Goal: Task Accomplishment & Management: Manage account settings

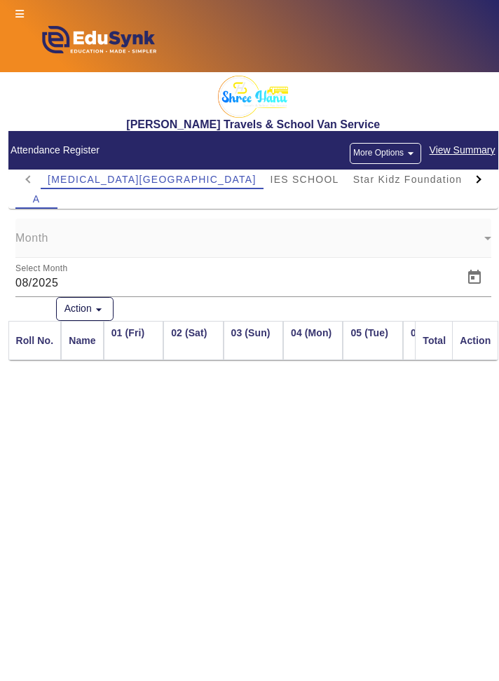
scroll to position [0, 1539]
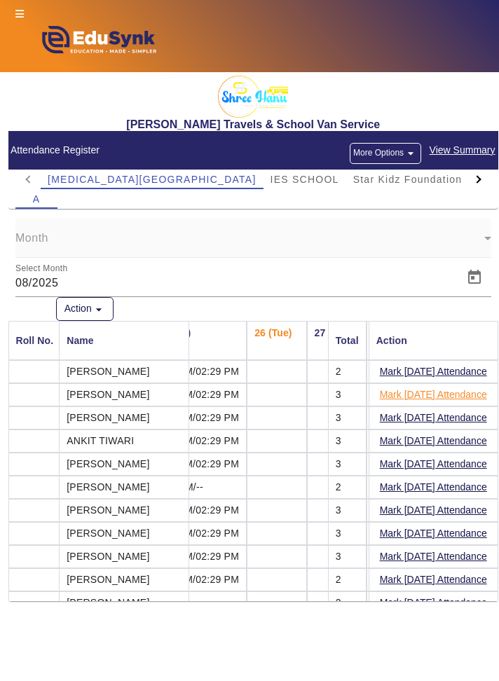
click at [471, 393] on button "Mark [DATE] Attendance" at bounding box center [433, 395] width 110 height 18
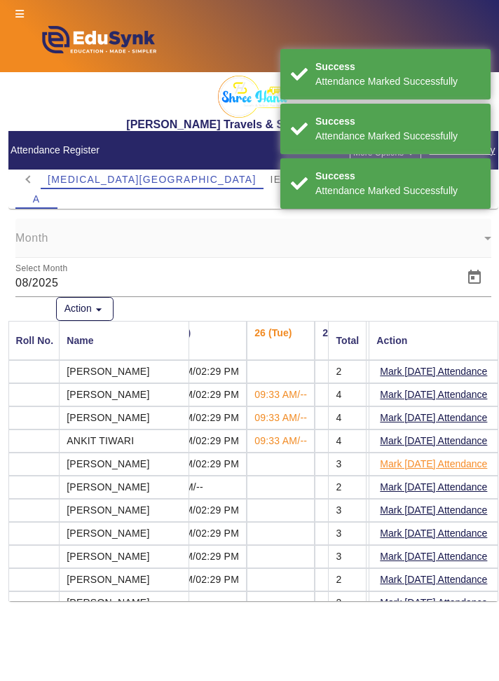
click at [466, 462] on button "Mark [DATE] Attendance" at bounding box center [433, 464] width 110 height 18
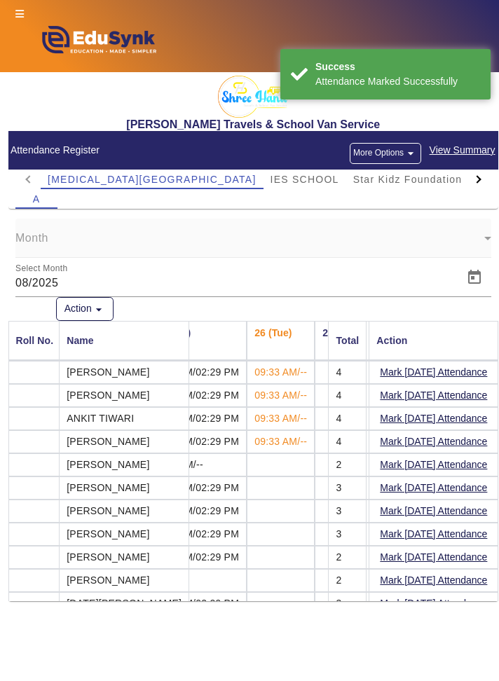
scroll to position [22, 1539]
click at [444, 487] on button "Mark [DATE] Attendance" at bounding box center [433, 488] width 110 height 18
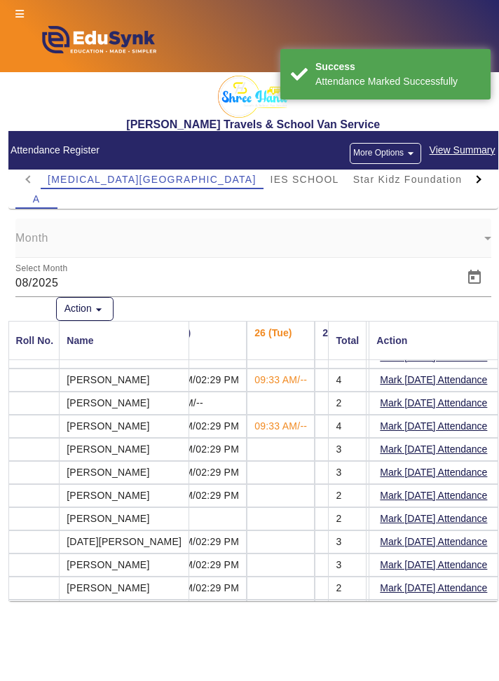
scroll to position [88, 1539]
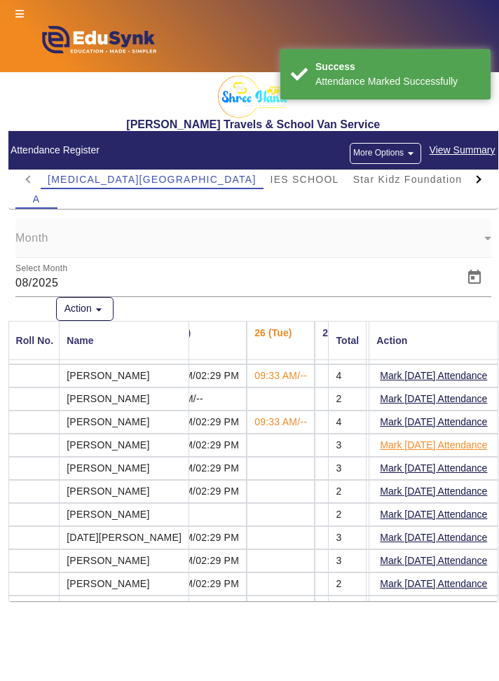
click at [462, 444] on button "Mark [DATE] Attendance" at bounding box center [433, 446] width 110 height 18
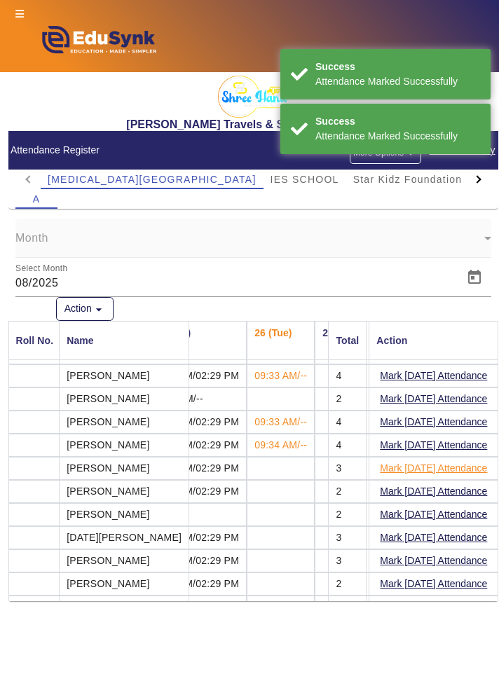
click at [461, 463] on button "Mark [DATE] Attendance" at bounding box center [433, 469] width 110 height 18
click at [459, 489] on button "Mark [DATE] Attendance" at bounding box center [433, 492] width 110 height 18
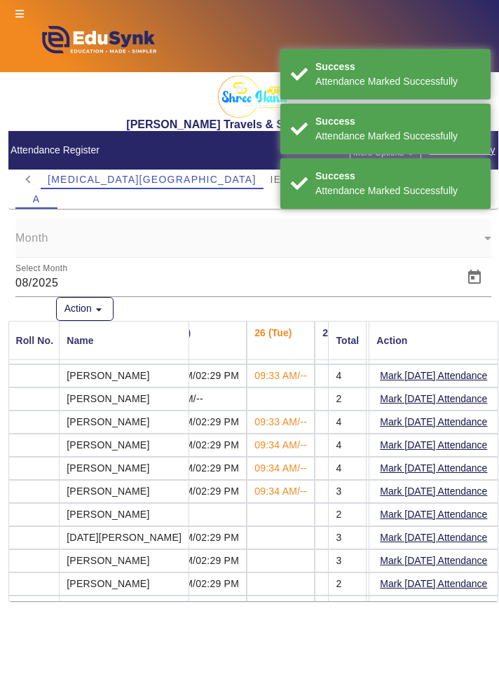
scroll to position [138, 1539]
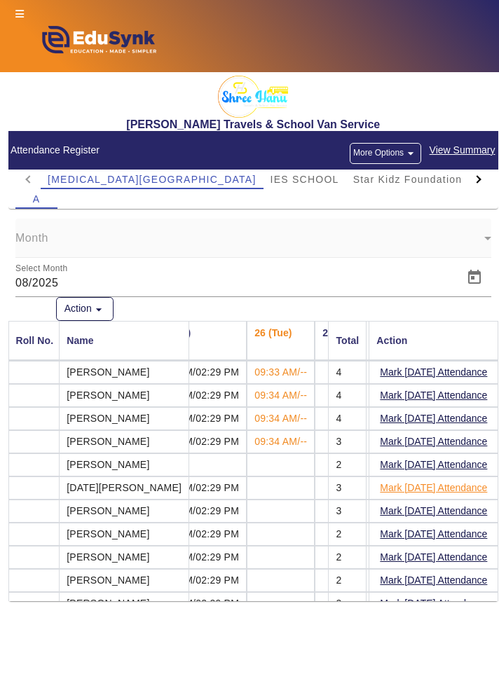
click at [453, 489] on button "Mark [DATE] Attendance" at bounding box center [433, 488] width 110 height 18
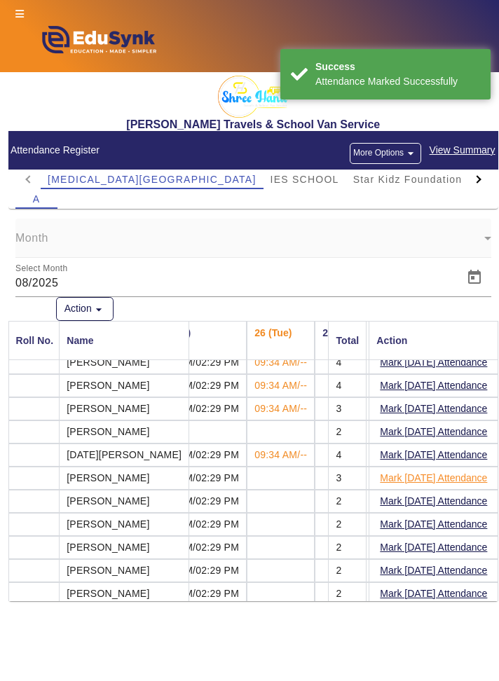
click at [452, 469] on button "Mark [DATE] Attendance" at bounding box center [433, 478] width 110 height 18
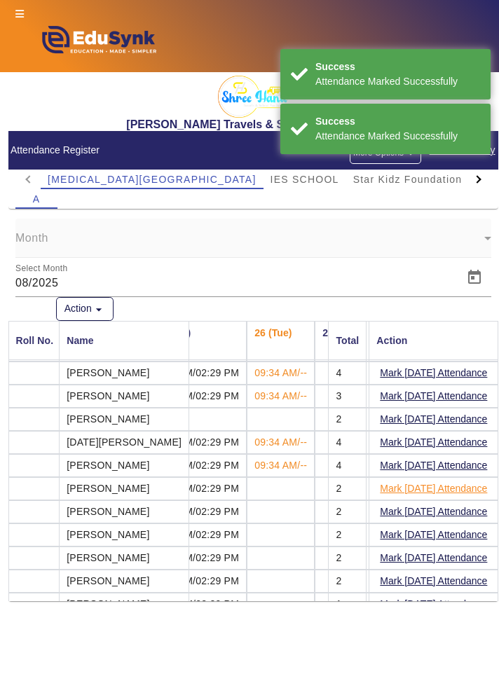
click at [457, 486] on button "Mark [DATE] Attendance" at bounding box center [433, 489] width 110 height 18
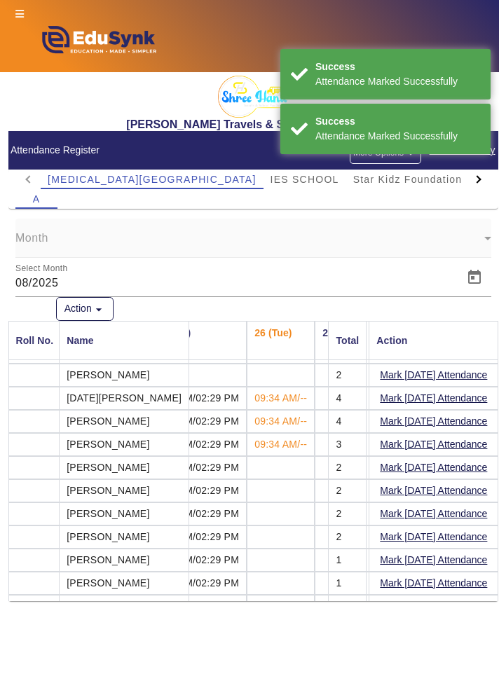
scroll to position [230, 1539]
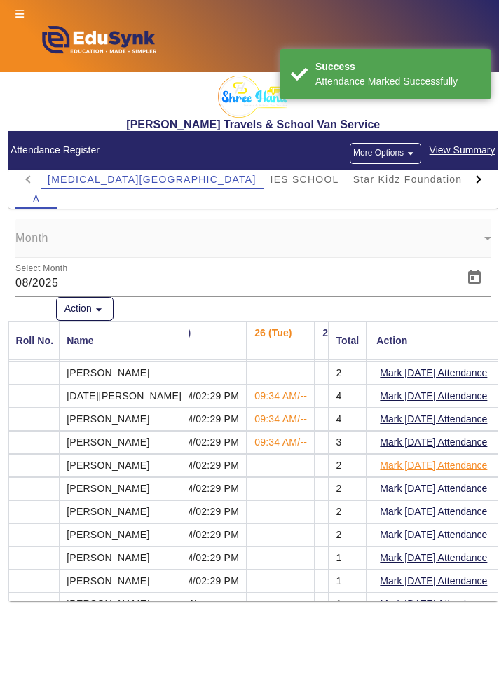
click at [456, 462] on button "Mark [DATE] Attendance" at bounding box center [433, 466] width 110 height 18
click at [455, 485] on button "Mark [DATE] Attendance" at bounding box center [433, 489] width 110 height 18
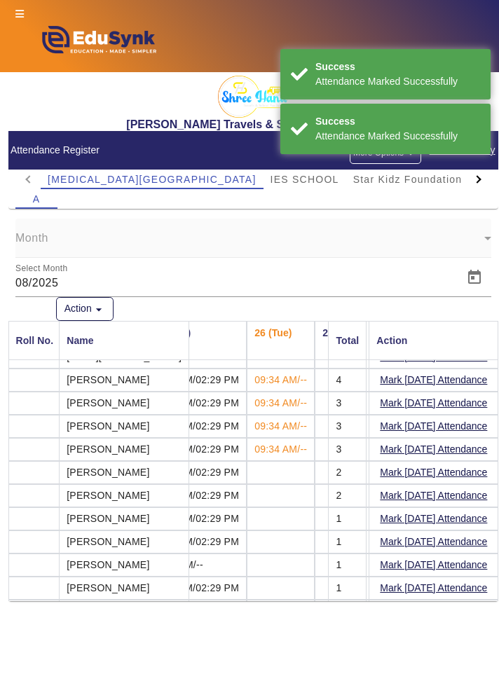
scroll to position [268, 1539]
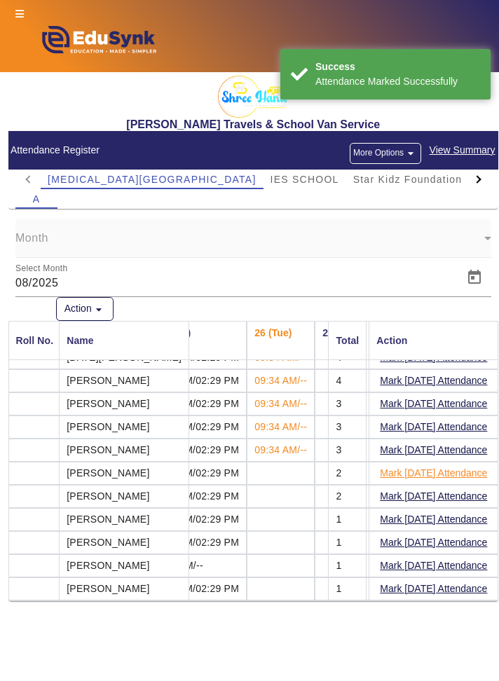
click at [451, 471] on button "Mark [DATE] Attendance" at bounding box center [433, 474] width 110 height 18
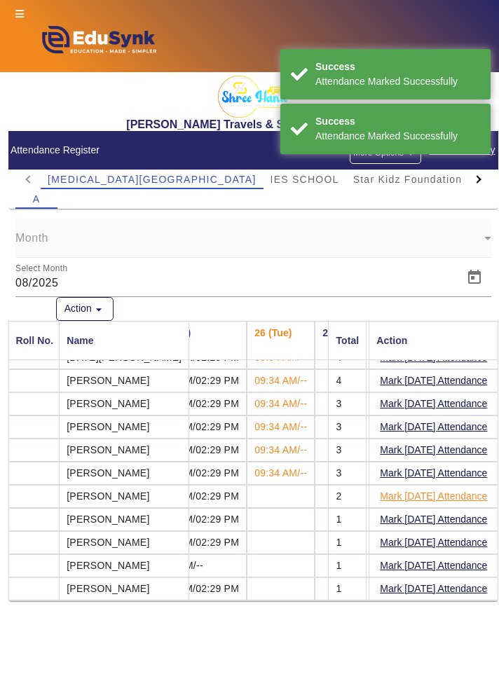
click at [455, 495] on button "Mark [DATE] Attendance" at bounding box center [433, 497] width 110 height 18
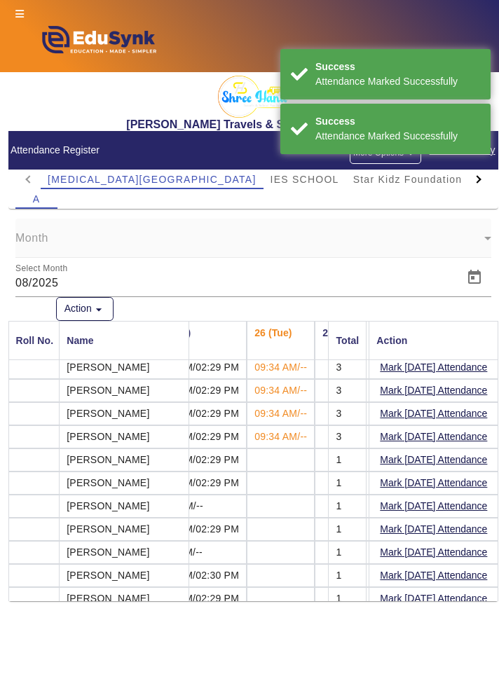
scroll to position [328, 1539]
click at [448, 454] on button "Mark [DATE] Attendance" at bounding box center [433, 460] width 110 height 18
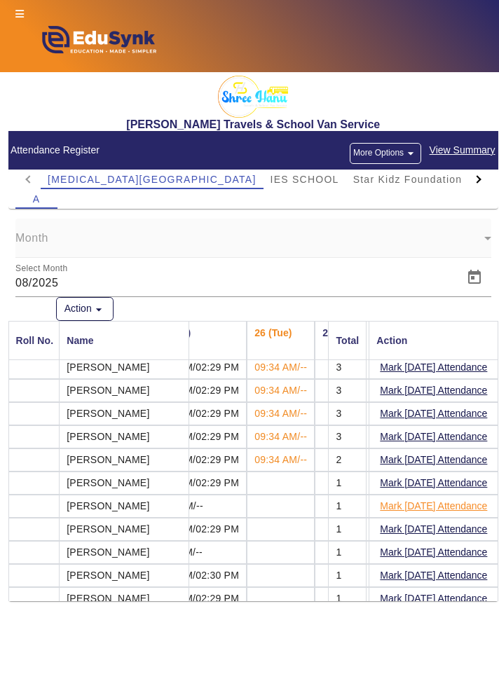
click at [455, 502] on button "Mark [DATE] Attendance" at bounding box center [433, 506] width 110 height 18
click at [451, 525] on button "Mark [DATE] Attendance" at bounding box center [433, 530] width 110 height 18
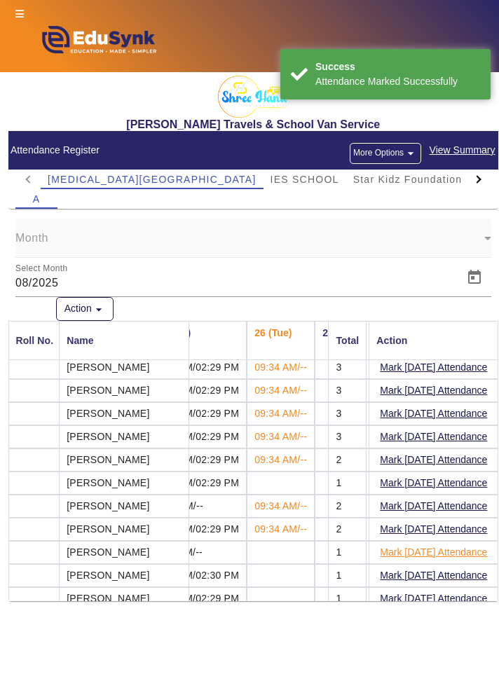
click at [459, 547] on button "Mark [DATE] Attendance" at bounding box center [433, 553] width 110 height 18
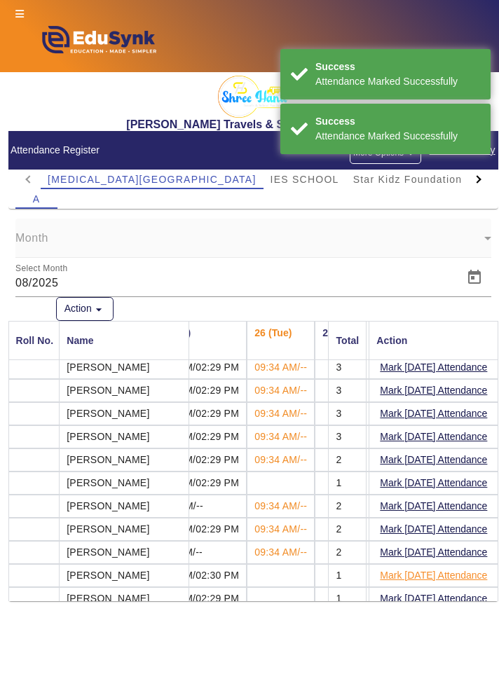
click at [447, 570] on button "Mark [DATE] Attendance" at bounding box center [433, 576] width 110 height 18
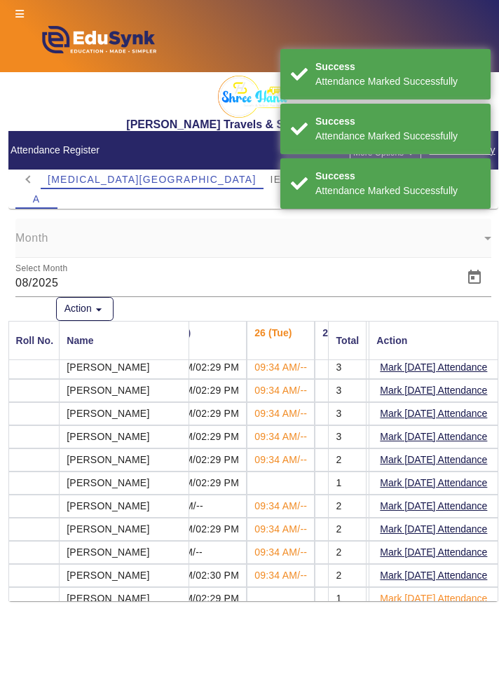
click at [452, 590] on button "Mark [DATE] Attendance" at bounding box center [433, 599] width 110 height 18
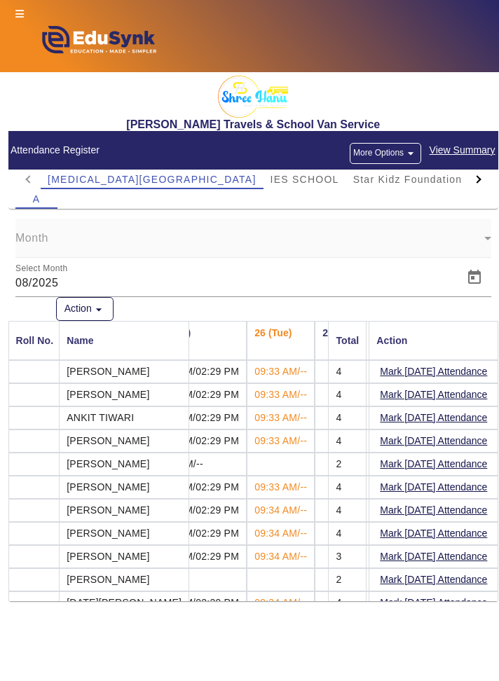
scroll to position [0, 1539]
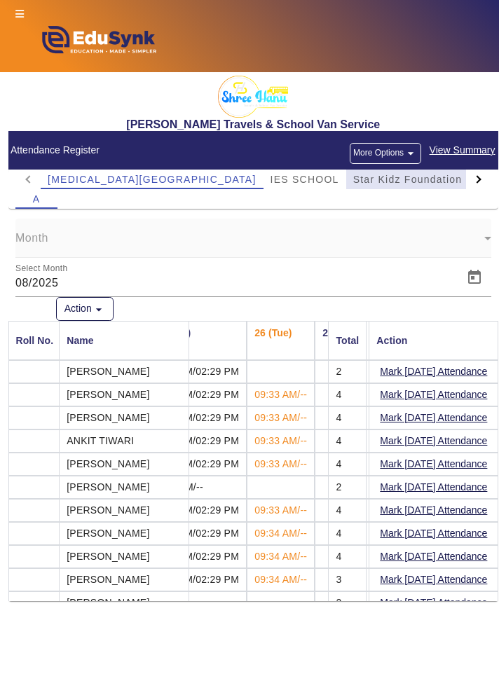
click at [369, 177] on span "Star Kidz Foundation School" at bounding box center [427, 179] width 148 height 10
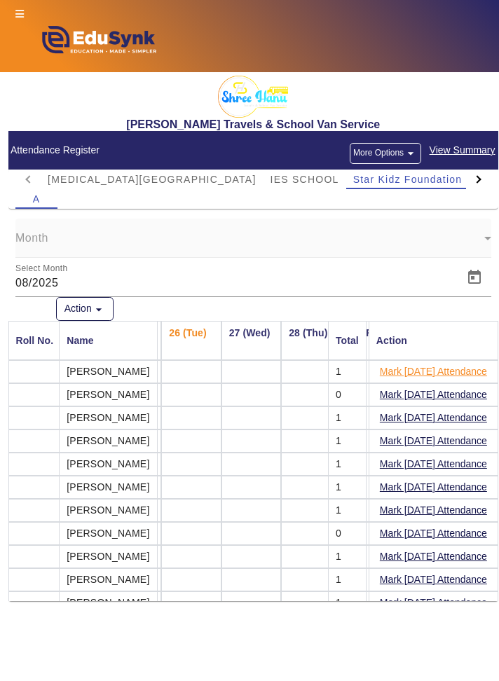
click at [474, 374] on button "Mark [DATE] Attendance" at bounding box center [433, 372] width 110 height 18
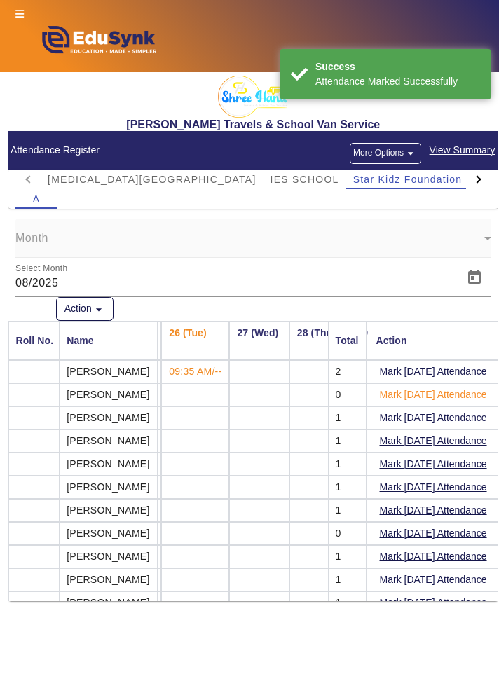
click at [479, 392] on button "Mark [DATE] Attendance" at bounding box center [433, 395] width 110 height 18
click at [477, 413] on button "Mark [DATE] Attendance" at bounding box center [433, 418] width 110 height 18
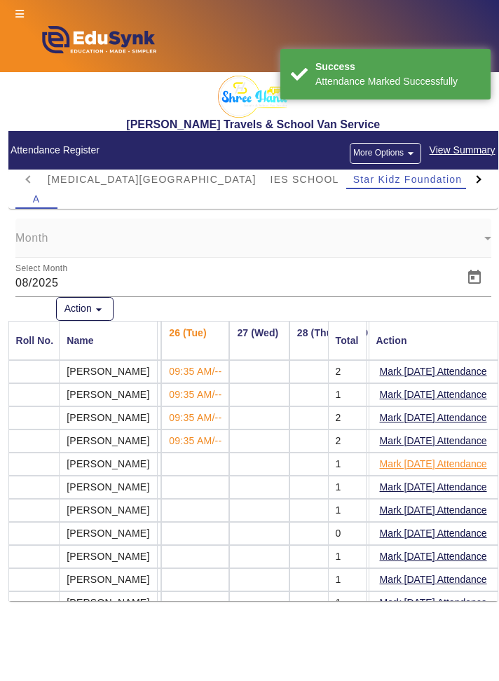
click at [467, 465] on button "Mark [DATE] Attendance" at bounding box center [433, 464] width 110 height 18
click at [465, 483] on button "Mark [DATE] Attendance" at bounding box center [433, 488] width 110 height 18
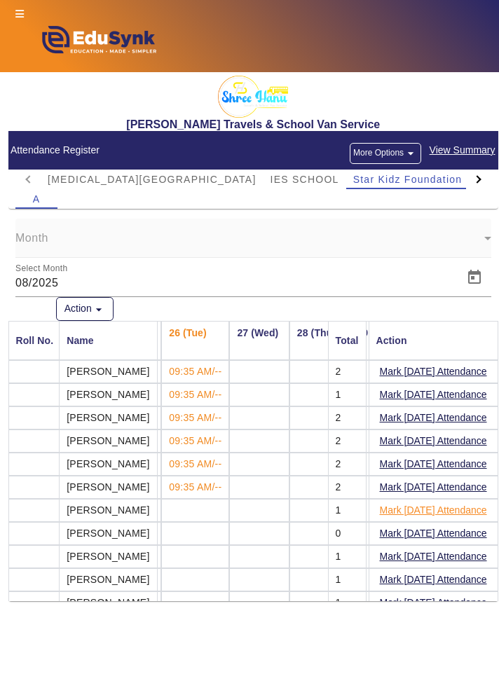
click at [462, 509] on button "Mark [DATE] Attendance" at bounding box center [433, 511] width 110 height 18
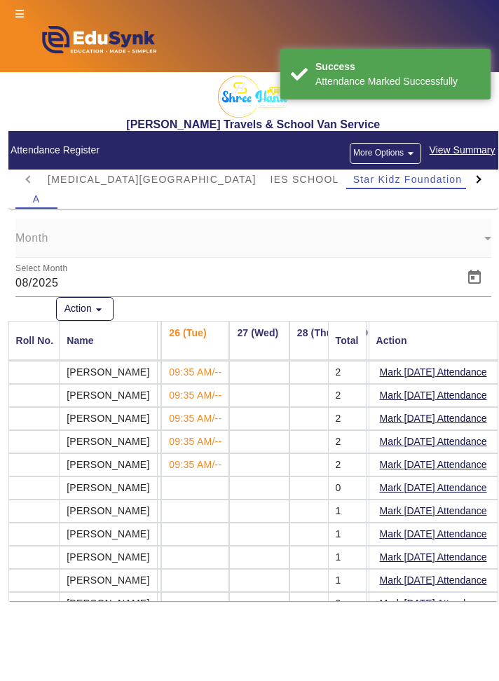
scroll to position [45, 1539]
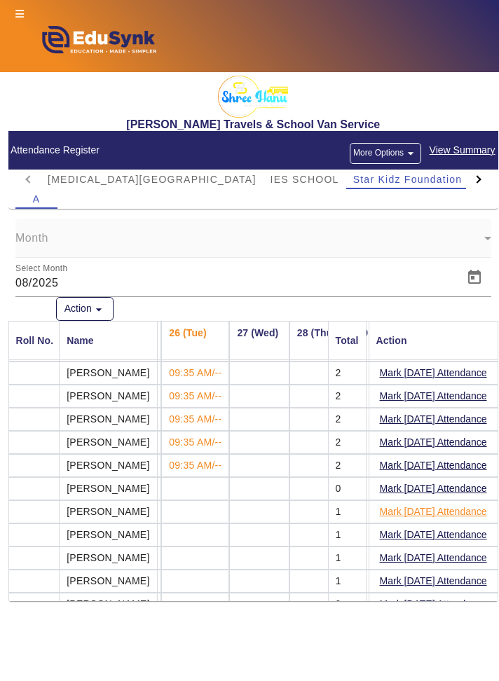
click at [453, 509] on button "Mark [DATE] Attendance" at bounding box center [433, 512] width 110 height 18
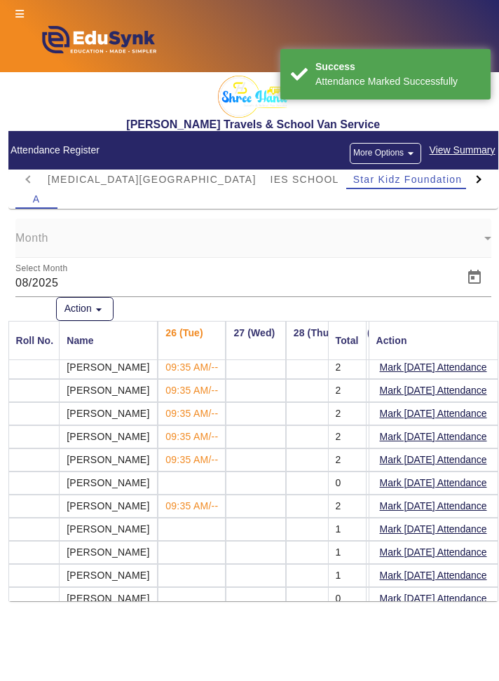
scroll to position [49, 1543]
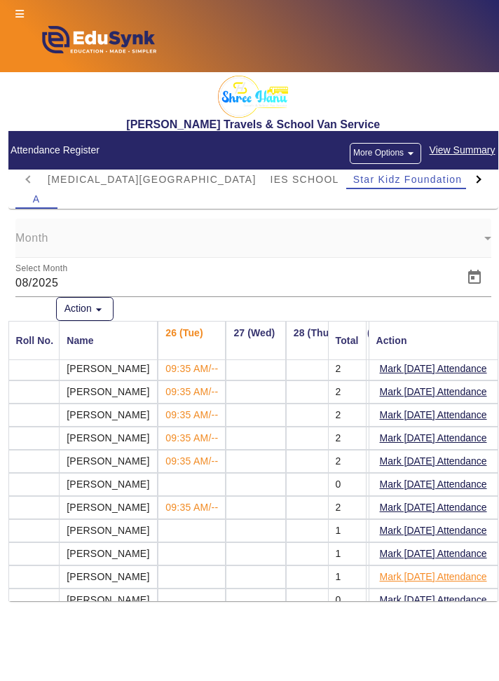
click at [447, 572] on button "Mark [DATE] Attendance" at bounding box center [433, 577] width 110 height 18
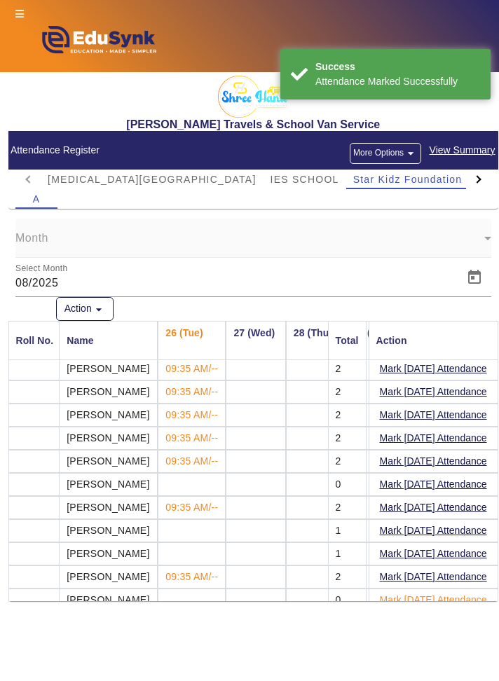
click at [455, 593] on button "Mark [DATE] Attendance" at bounding box center [433, 600] width 110 height 18
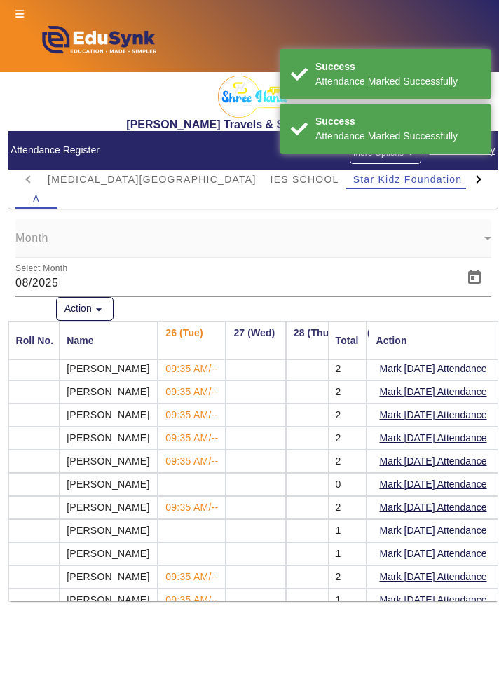
scroll to position [0, 1543]
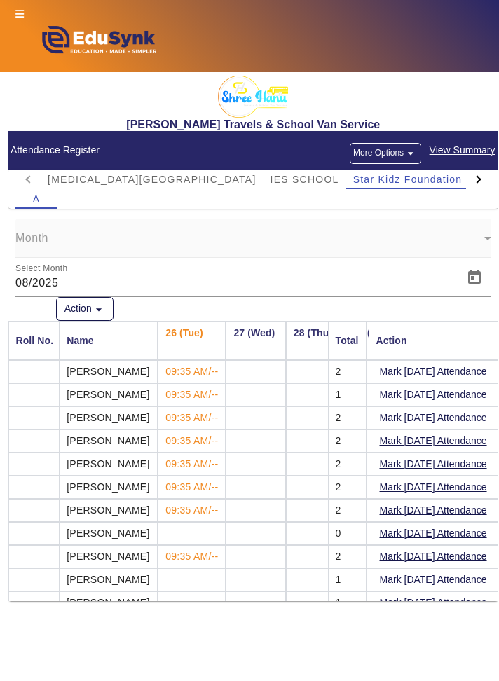
click at [403, 153] on button "More Options arrow_drop_down" at bounding box center [385, 153] width 71 height 21
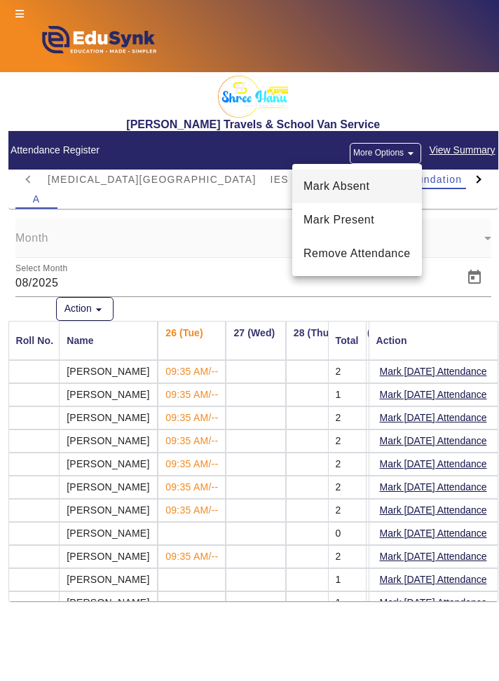
click at [385, 177] on button "Mark Absent" at bounding box center [357, 187] width 130 height 34
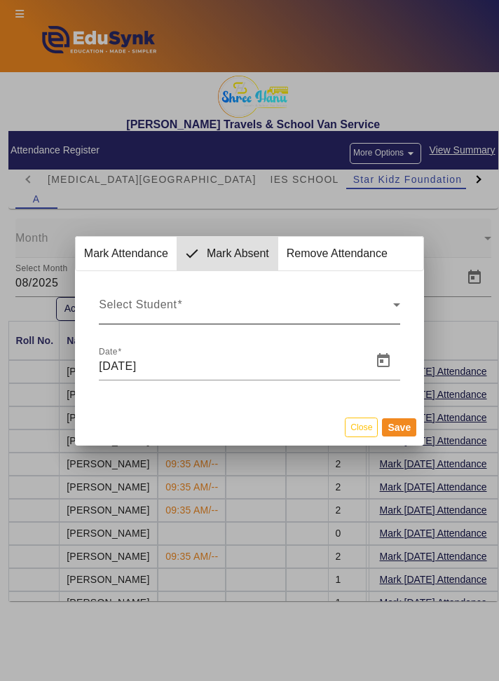
click at [395, 304] on icon at bounding box center [396, 305] width 7 height 4
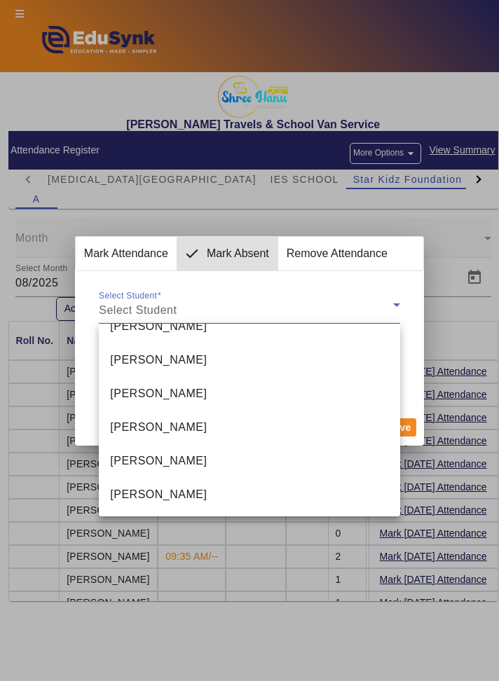
scroll to position [155, 0]
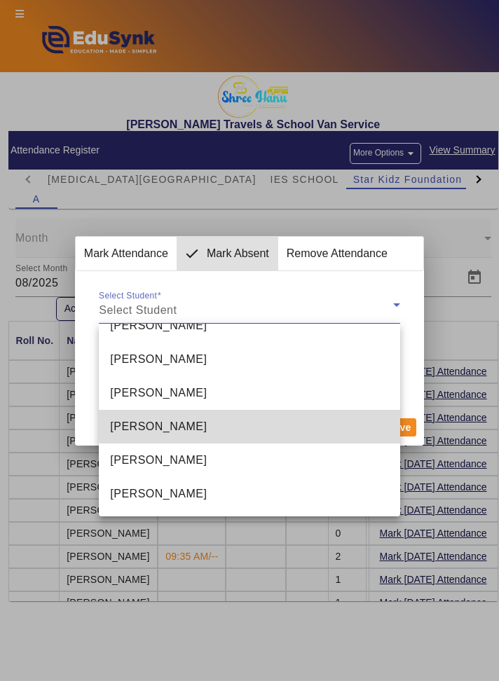
click at [322, 422] on mat-option "[PERSON_NAME]" at bounding box center [249, 427] width 301 height 34
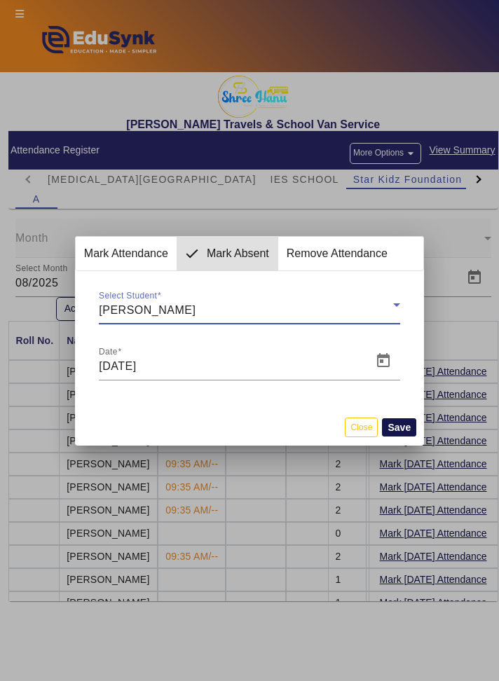
click at [407, 427] on button "Save" at bounding box center [399, 427] width 34 height 18
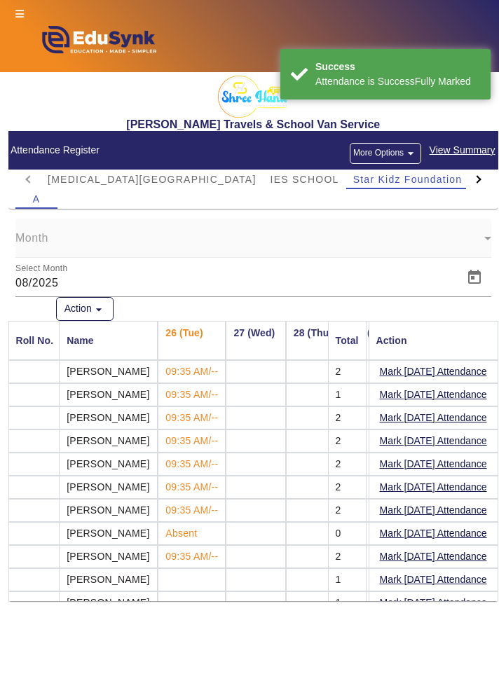
click at [400, 156] on button "More Options arrow_drop_down" at bounding box center [385, 153] width 71 height 21
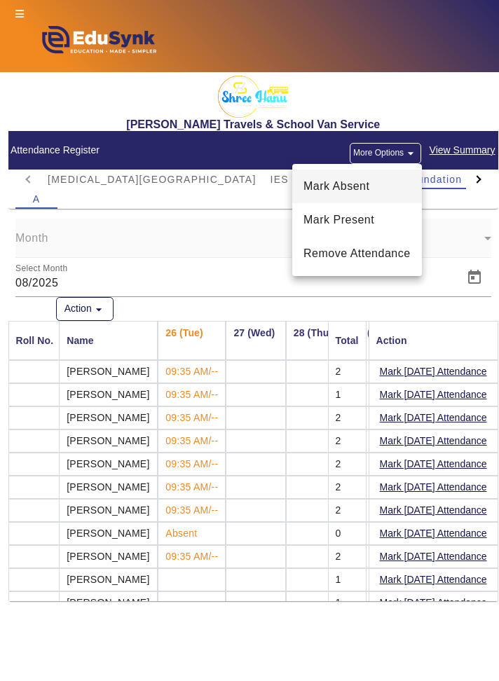
click at [385, 187] on span "Mark Absent" at bounding box center [356, 186] width 107 height 17
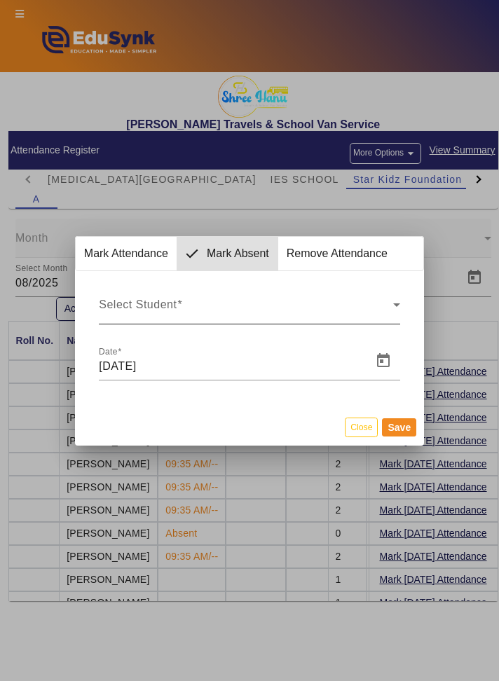
click at [396, 304] on icon at bounding box center [396, 305] width 7 height 4
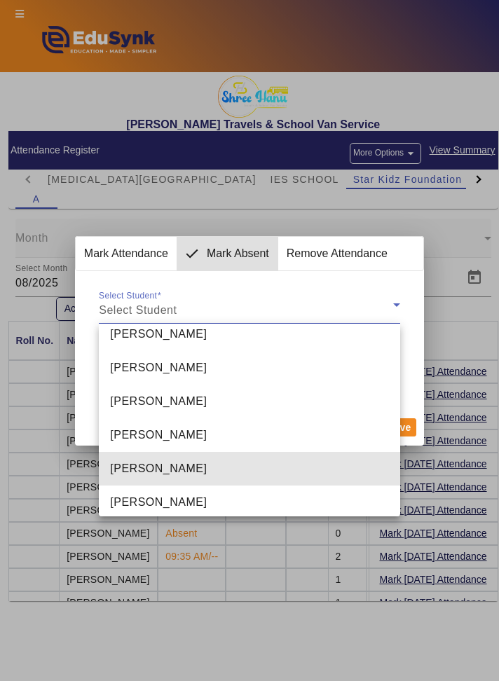
scroll to position [255, 0]
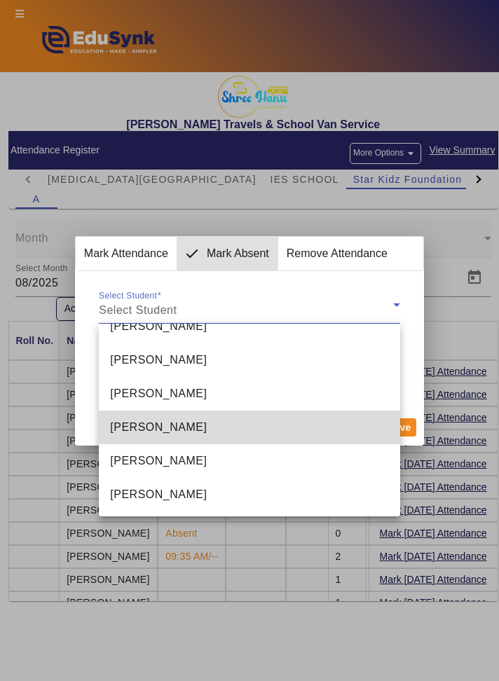
click at [359, 429] on mat-option "[PERSON_NAME]" at bounding box center [249, 428] width 301 height 34
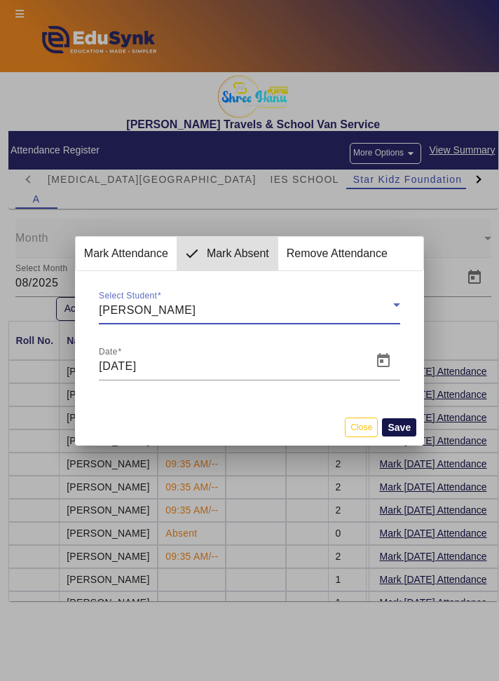
click at [410, 425] on button "Save" at bounding box center [399, 427] width 34 height 18
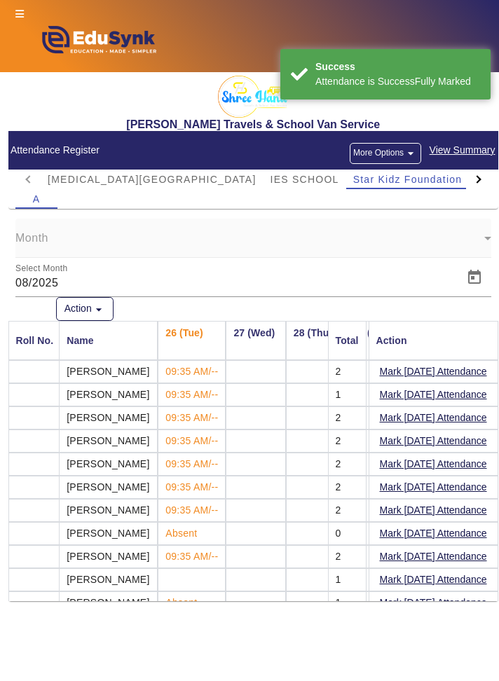
click at [400, 149] on button "More Options arrow_drop_down" at bounding box center [385, 153] width 71 height 21
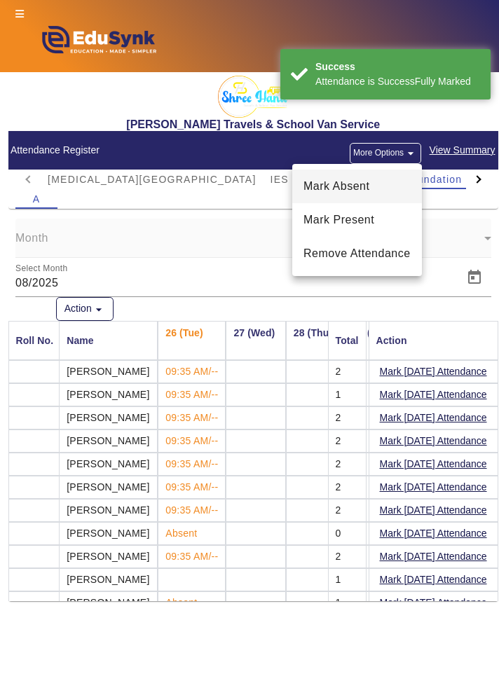
click at [387, 190] on span "Mark Absent" at bounding box center [356, 186] width 107 height 17
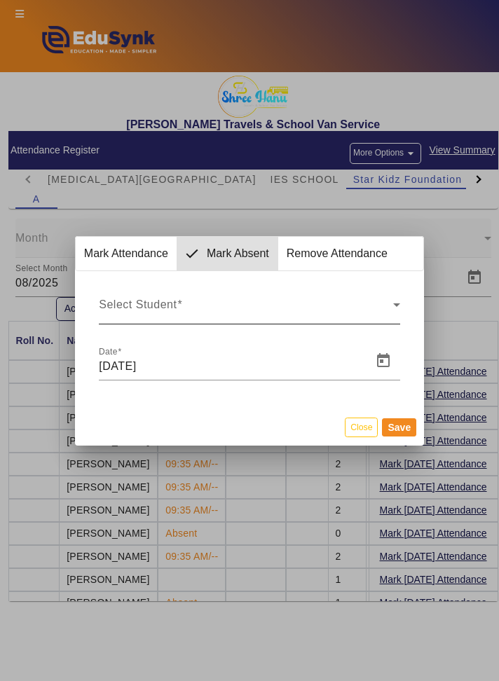
click at [397, 313] on div "Select Student" at bounding box center [249, 310] width 301 height 17
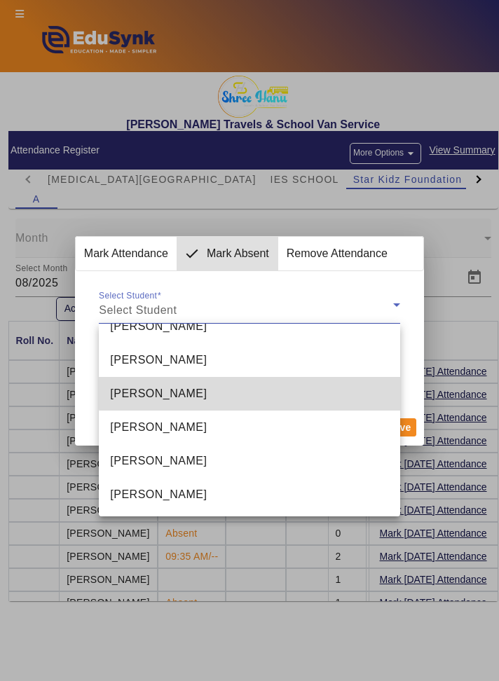
click at [339, 390] on mat-option "[PERSON_NAME]" at bounding box center [249, 394] width 301 height 34
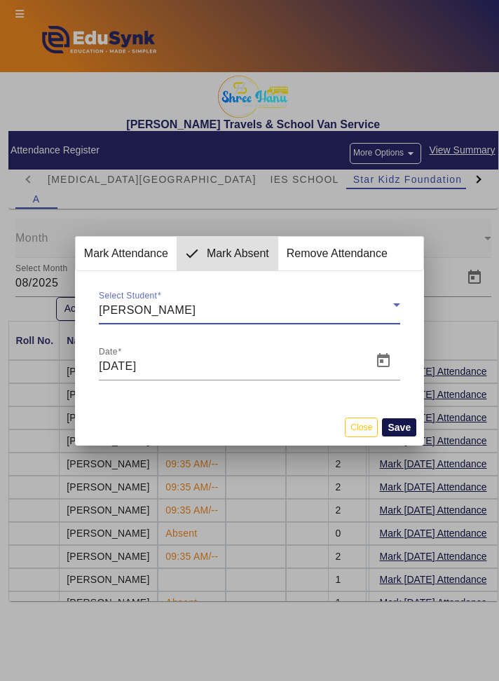
click at [406, 427] on button "Save" at bounding box center [399, 427] width 34 height 18
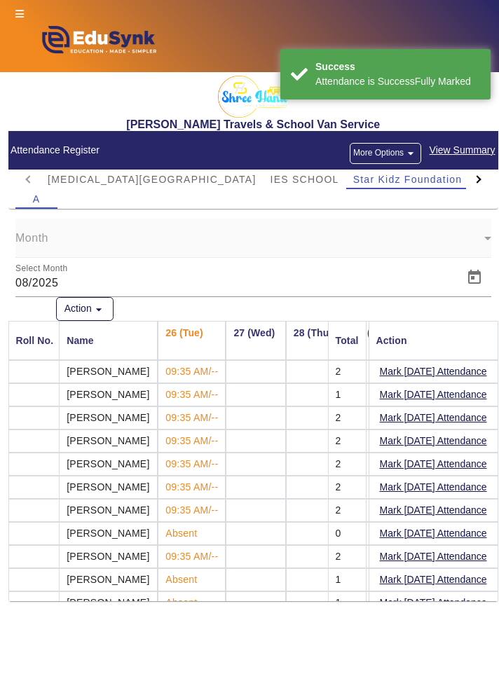
click at [472, 151] on span "View Summary" at bounding box center [462, 150] width 67 height 16
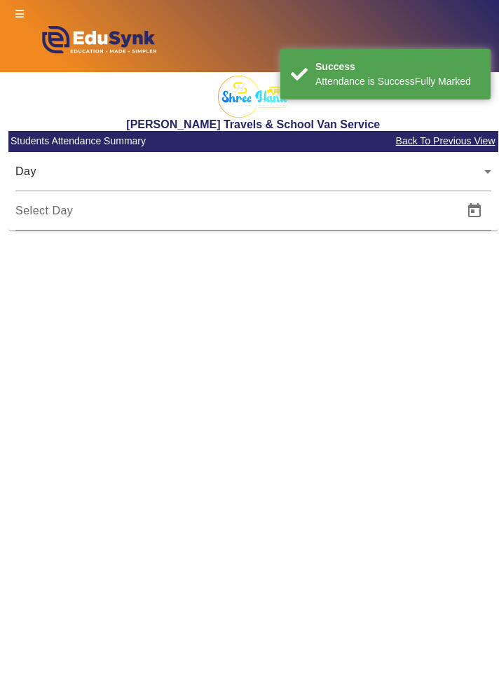
type input "[DATE]"
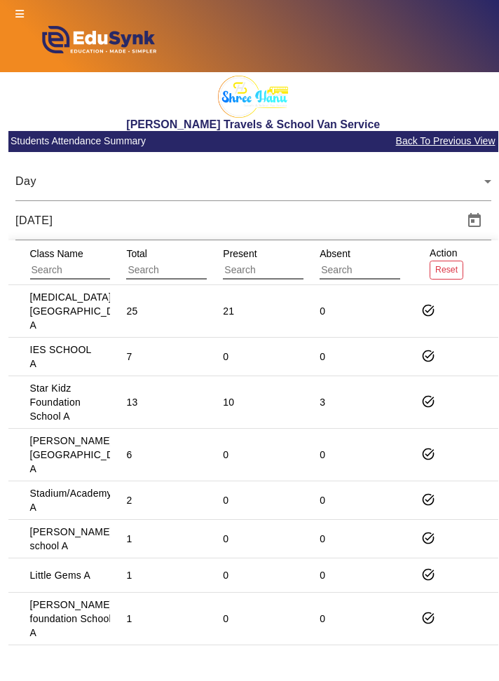
click at [48, 391] on div "Star Kidz Foundation School A" at bounding box center [62, 402] width 64 height 42
click at [426, 404] on mat-icon "task_alt" at bounding box center [428, 401] width 14 height 14
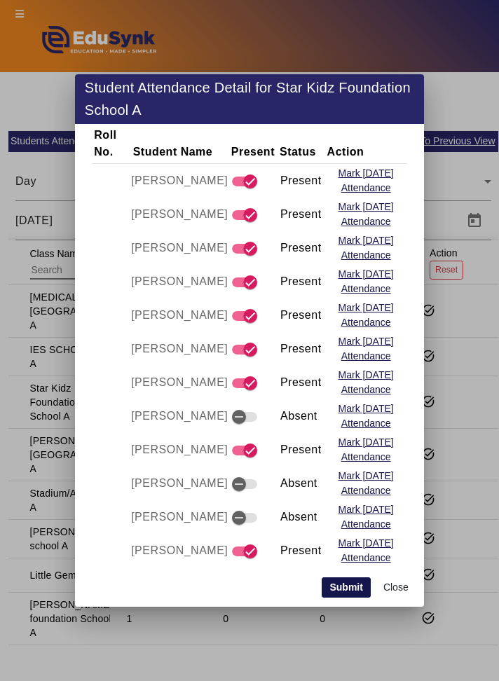
click at [359, 598] on button "Submit" at bounding box center [346, 587] width 49 height 21
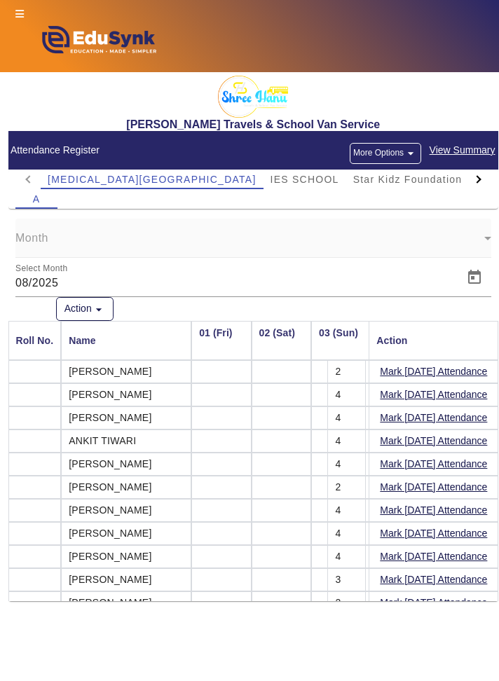
scroll to position [0, 1539]
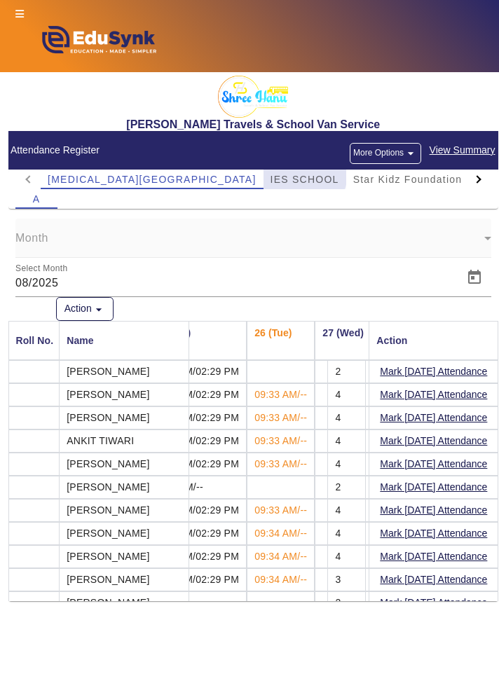
click at [270, 174] on span "IES SCHOOL" at bounding box center [304, 179] width 69 height 10
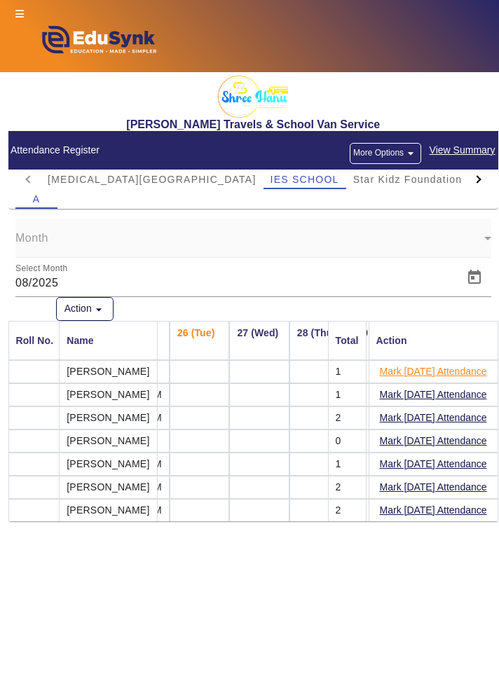
click at [457, 372] on button "Mark [DATE] Attendance" at bounding box center [433, 372] width 110 height 18
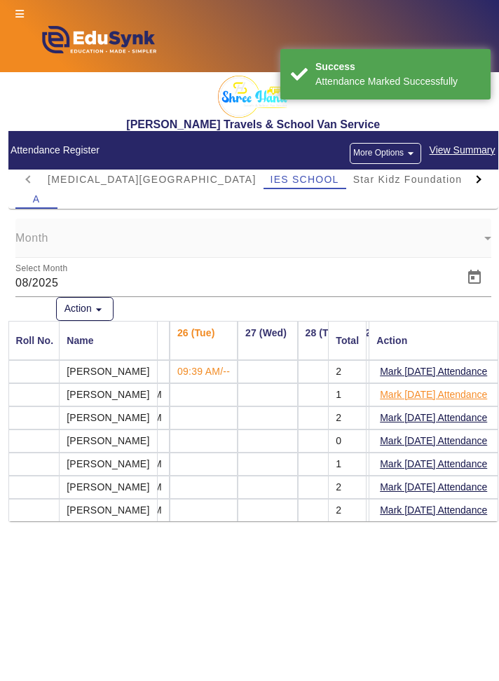
click at [454, 395] on button "Mark [DATE] Attendance" at bounding box center [433, 395] width 110 height 18
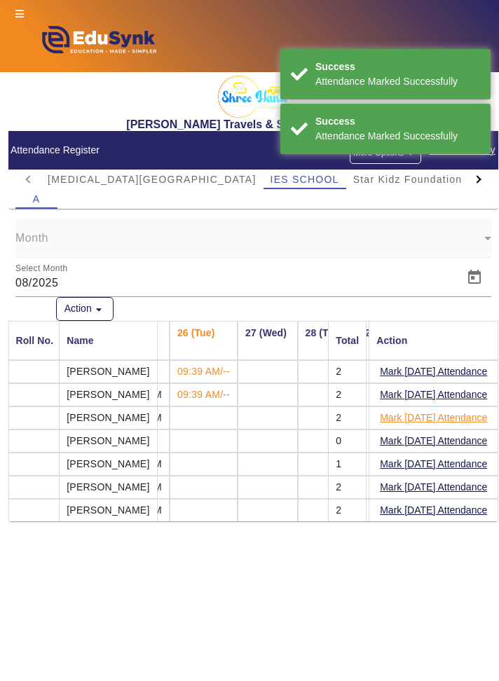
click at [462, 418] on button "Mark [DATE] Attendance" at bounding box center [433, 418] width 110 height 18
click at [458, 438] on button "Mark [DATE] Attendance" at bounding box center [433, 441] width 110 height 18
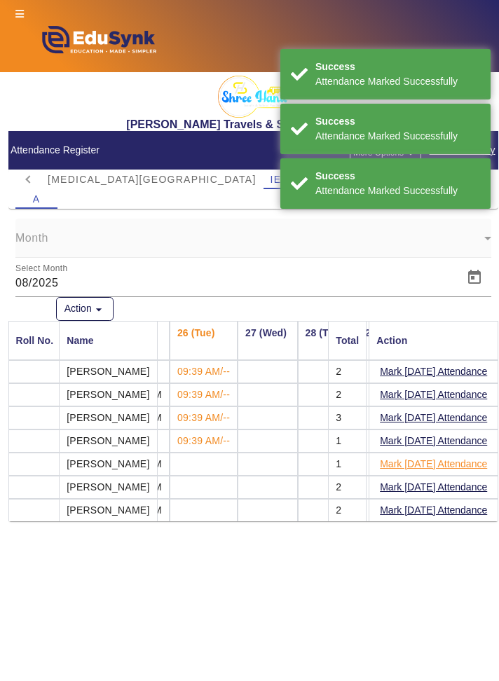
click at [452, 464] on button "Mark [DATE] Attendance" at bounding box center [433, 464] width 110 height 18
click at [455, 511] on button "Mark [DATE] Attendance" at bounding box center [433, 511] width 110 height 18
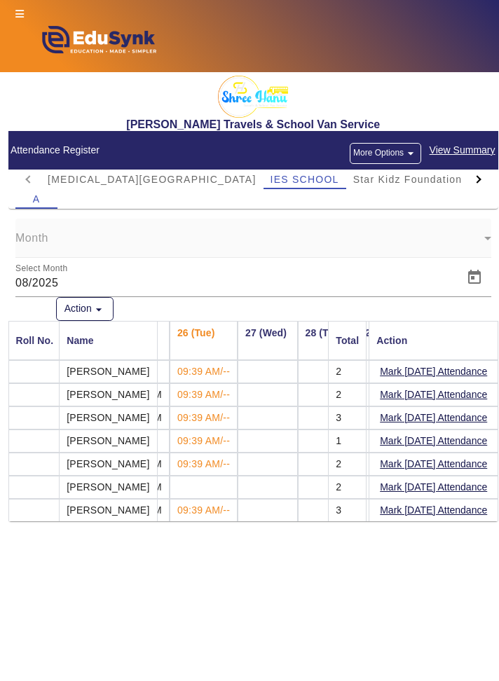
click at [401, 153] on button "More Options arrow_drop_down" at bounding box center [385, 153] width 71 height 21
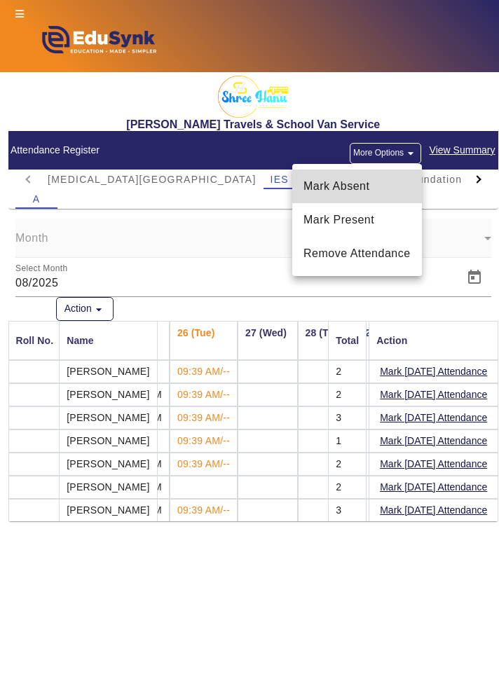
click at [395, 186] on span "Mark Absent" at bounding box center [356, 186] width 107 height 17
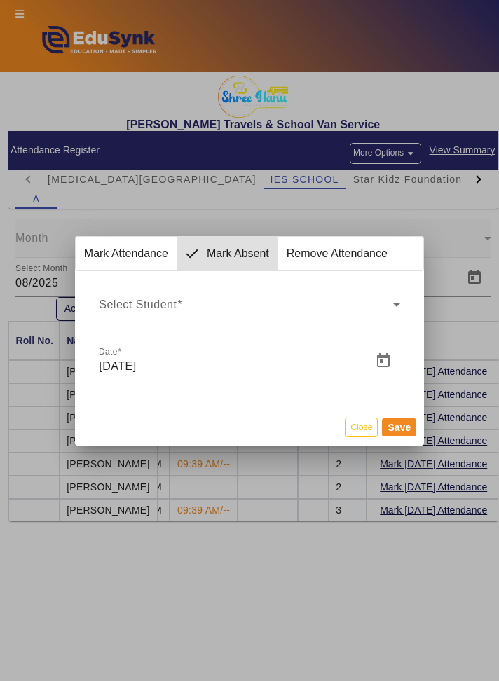
click at [379, 305] on span "Select Student" at bounding box center [246, 310] width 294 height 17
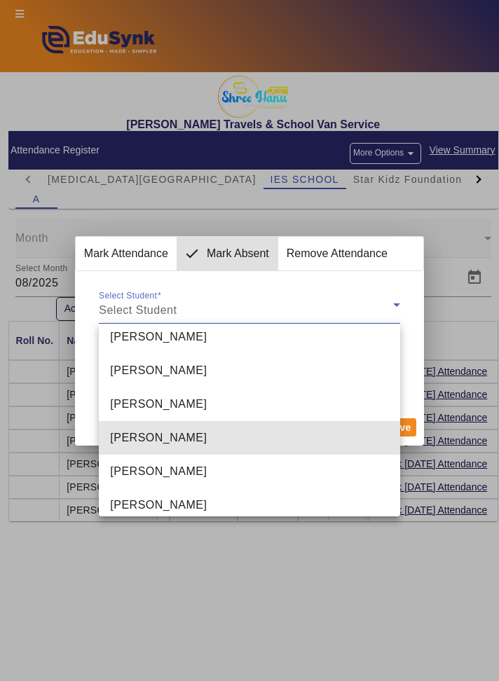
scroll to position [53, 0]
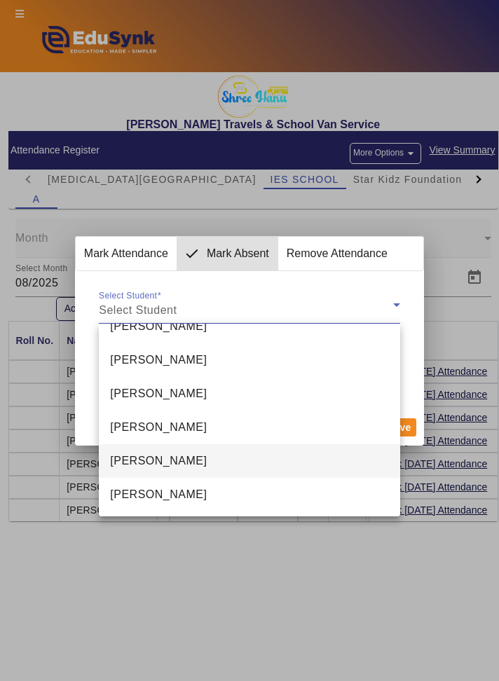
click at [334, 451] on mat-option "[PERSON_NAME]" at bounding box center [249, 461] width 301 height 34
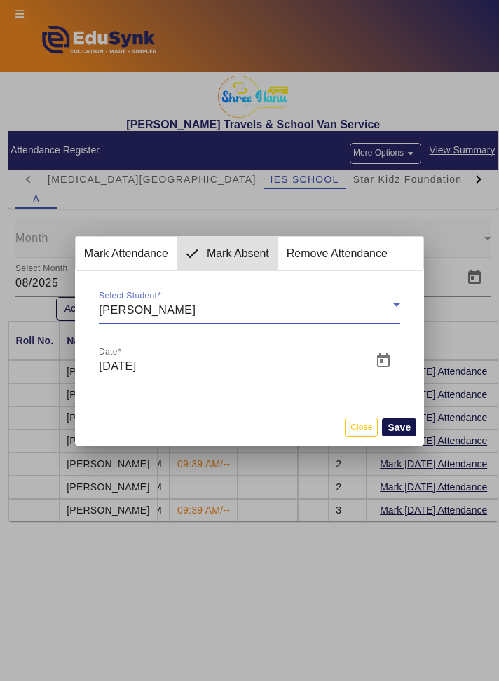
click at [407, 427] on button "Save" at bounding box center [399, 427] width 34 height 18
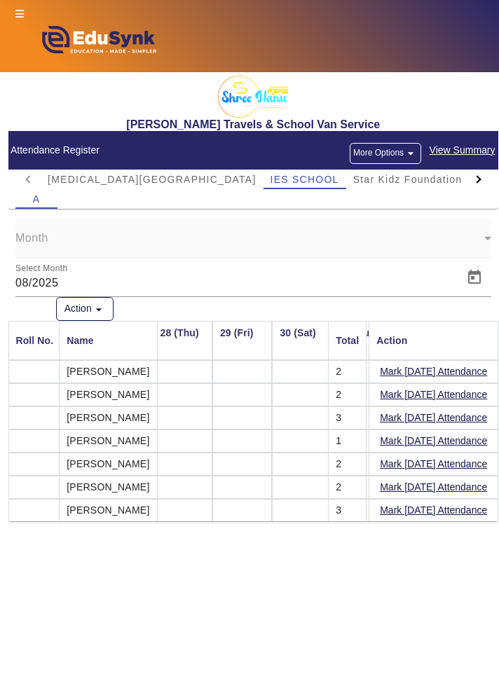
scroll to position [0, 1669]
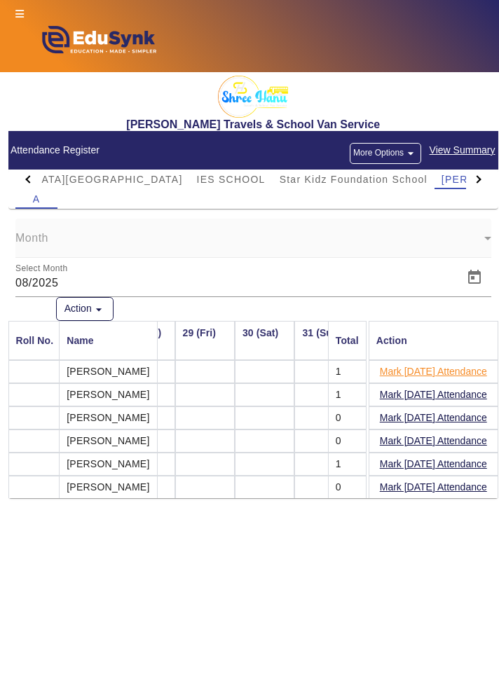
click at [475, 371] on button "Mark [DATE] Attendance" at bounding box center [433, 372] width 110 height 18
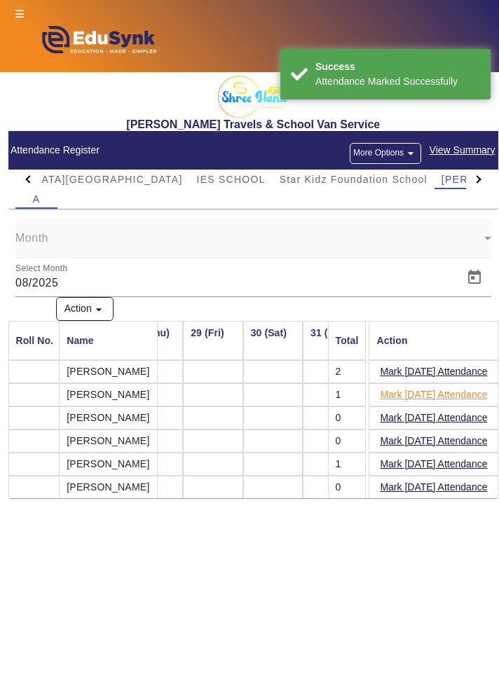
click at [465, 395] on button "Mark [DATE] Attendance" at bounding box center [433, 395] width 110 height 18
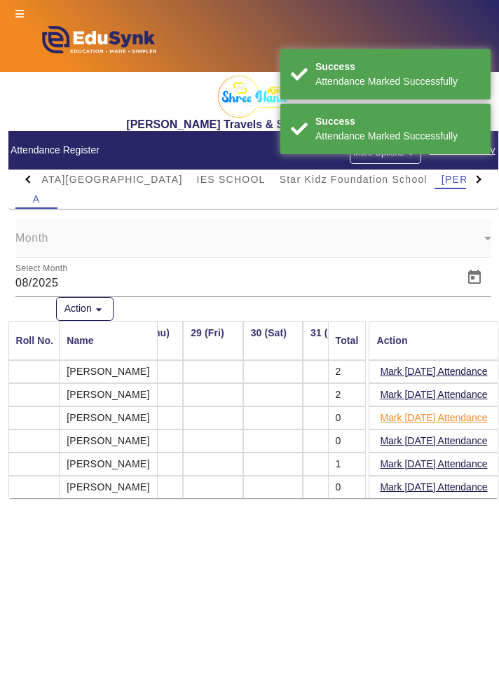
click at [464, 415] on button "Mark [DATE] Attendance" at bounding box center [433, 418] width 110 height 18
click at [460, 414] on button "Mark [DATE] Attendance" at bounding box center [433, 418] width 110 height 18
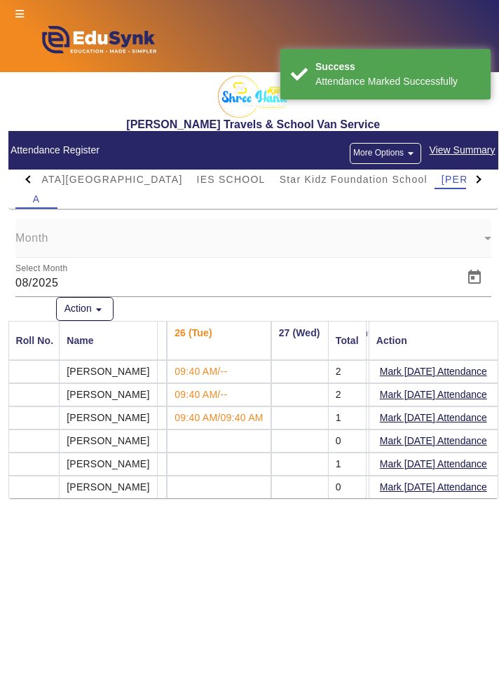
scroll to position [0, 1502]
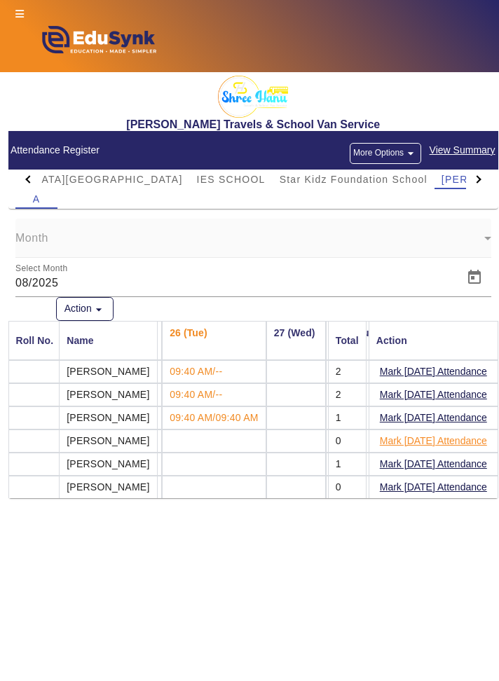
click at [444, 442] on button "Mark [DATE] Attendance" at bounding box center [433, 441] width 110 height 18
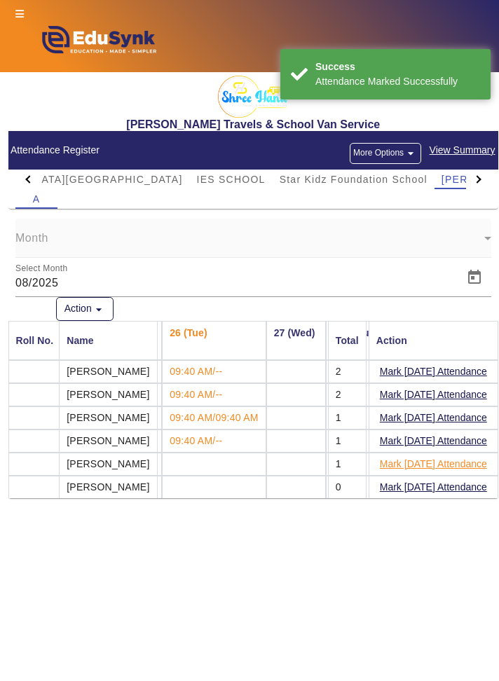
click at [458, 466] on button "Mark [DATE] Attendance" at bounding box center [433, 464] width 110 height 18
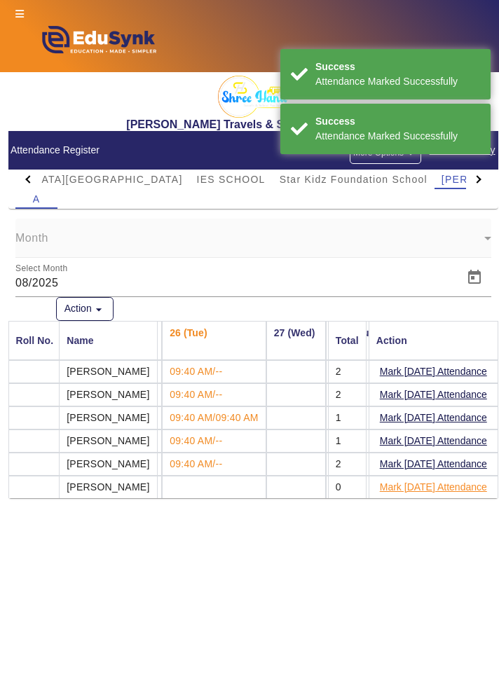
click at [455, 485] on button "Mark [DATE] Attendance" at bounding box center [433, 488] width 110 height 18
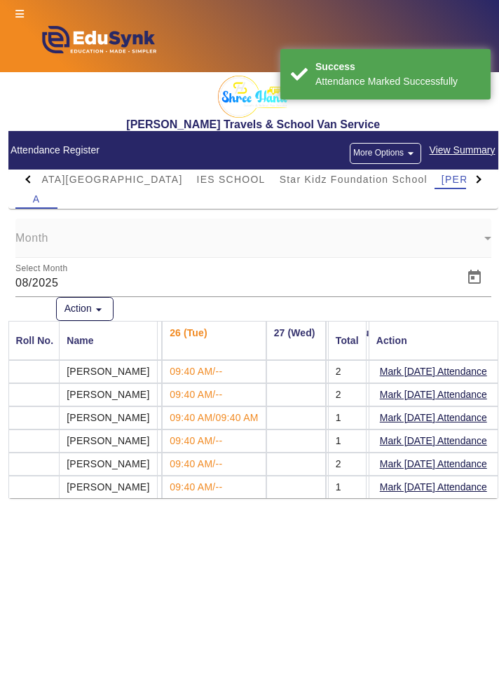
click at [404, 153] on button "More Options arrow_drop_down" at bounding box center [385, 153] width 71 height 21
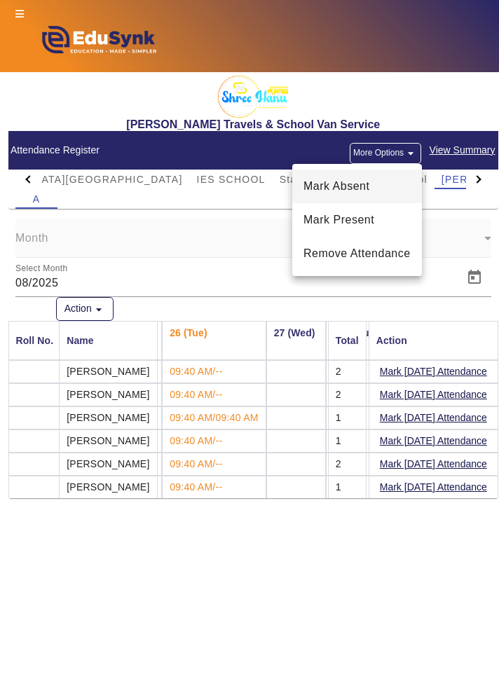
click at [390, 187] on span "Mark Absent" at bounding box center [356, 186] width 107 height 17
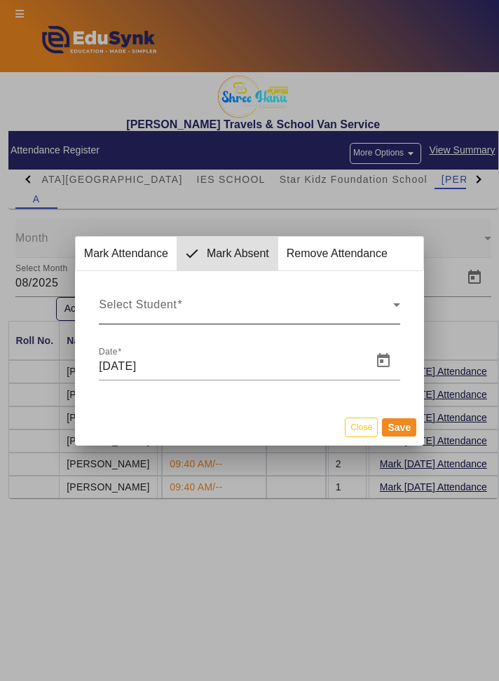
click at [364, 302] on span "Select Student" at bounding box center [246, 310] width 294 height 17
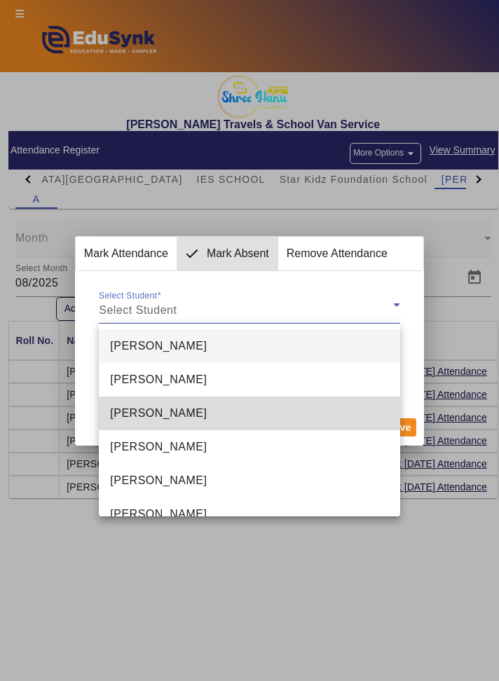
click at [305, 413] on mat-option "[PERSON_NAME]" at bounding box center [249, 414] width 301 height 34
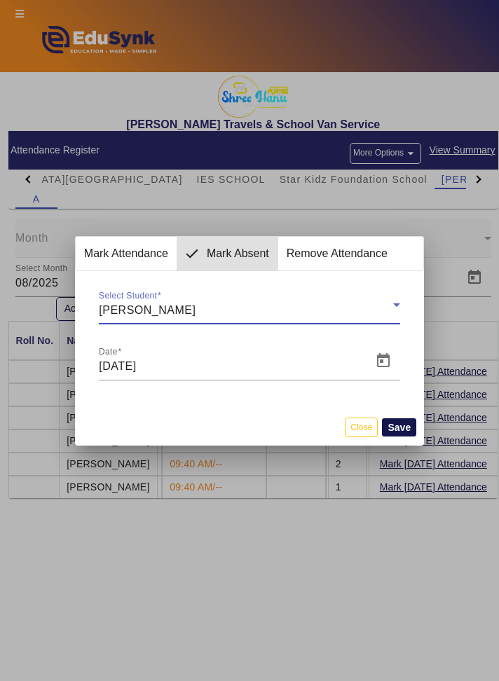
click at [408, 427] on button "Save" at bounding box center [399, 427] width 34 height 18
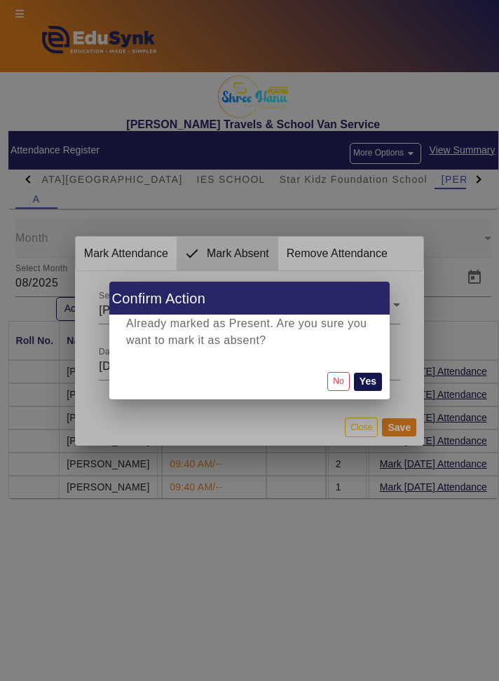
click at [373, 381] on button "Yes" at bounding box center [368, 382] width 28 height 18
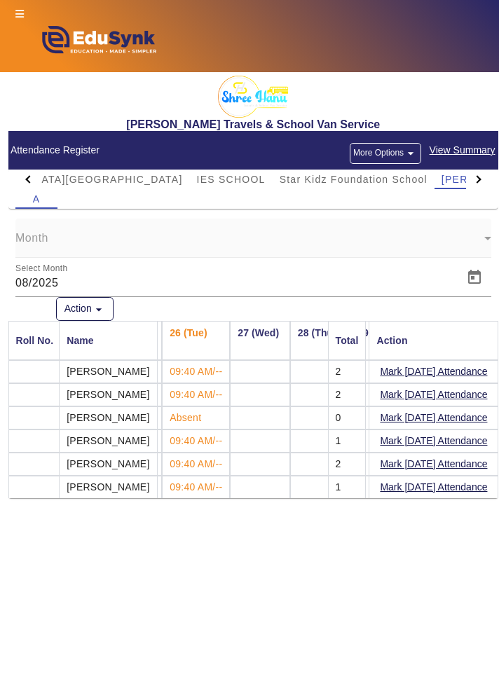
click at [476, 179] on div at bounding box center [477, 179] width 8 height 8
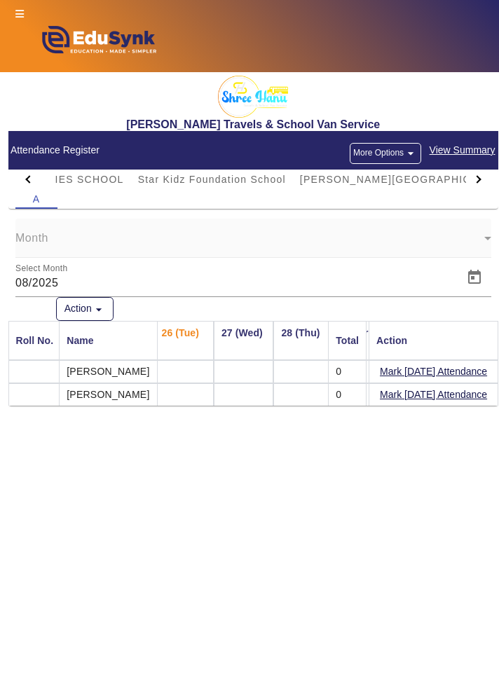
click at [467, 181] on div at bounding box center [478, 180] width 25 height 20
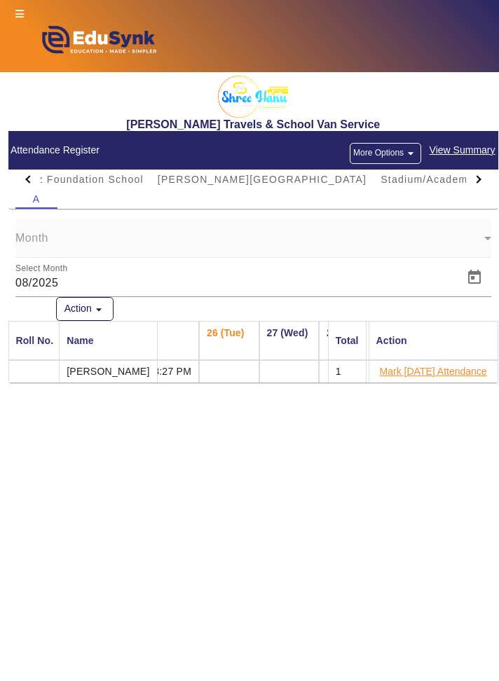
click at [439, 371] on button "Mark [DATE] Attendance" at bounding box center [433, 372] width 110 height 18
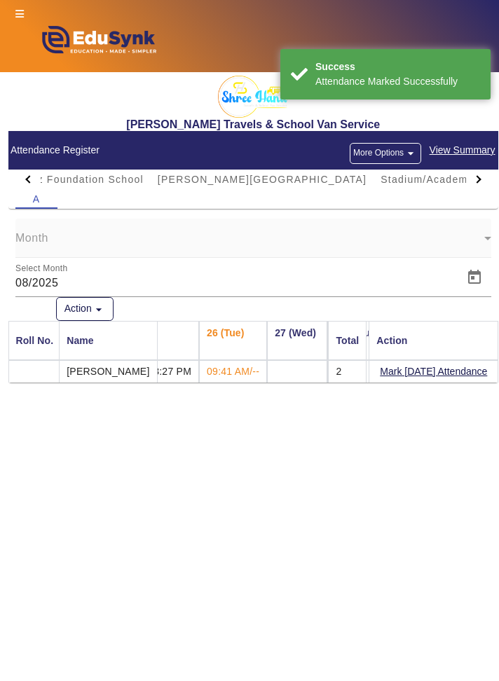
click at [465, 151] on span "View Summary" at bounding box center [462, 150] width 67 height 16
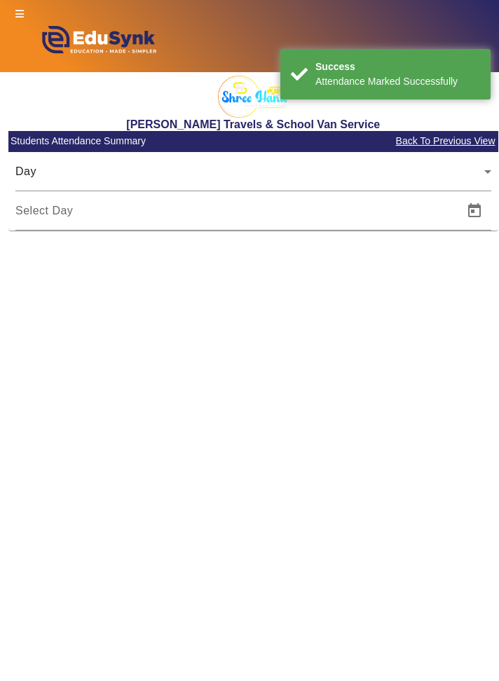
type input "[DATE]"
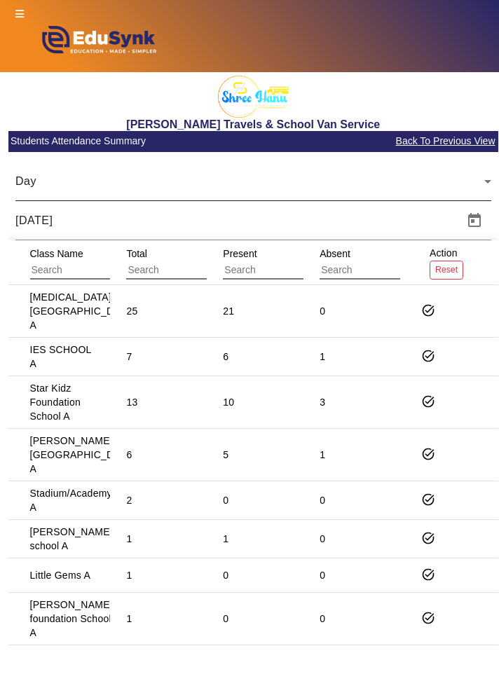
click at [482, 182] on icon at bounding box center [487, 181] width 17 height 17
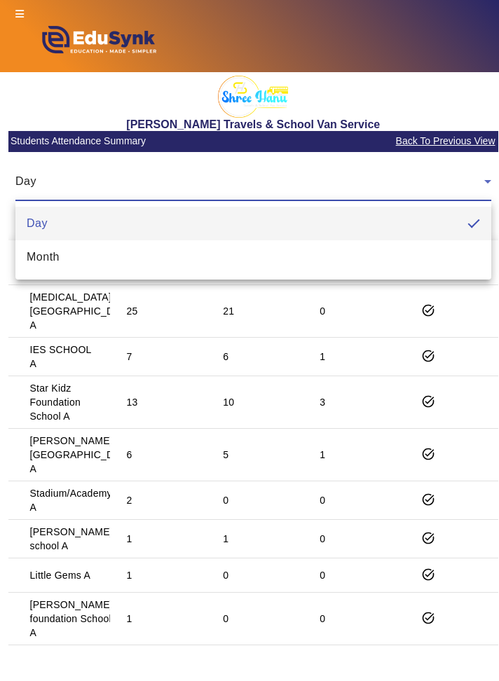
click at [471, 177] on div at bounding box center [249, 340] width 499 height 681
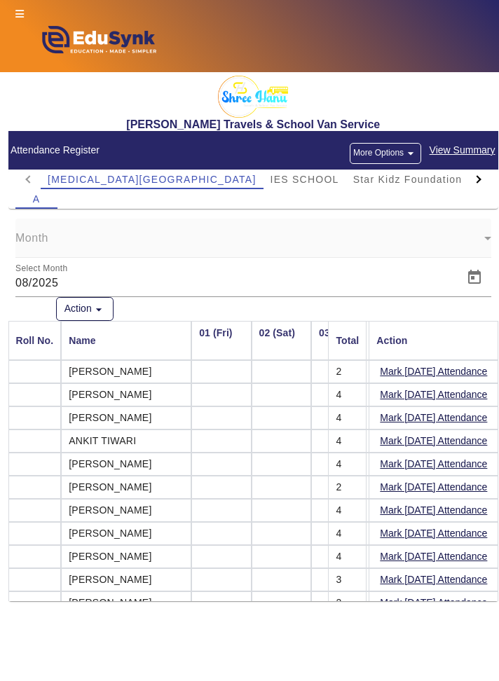
scroll to position [0, 1539]
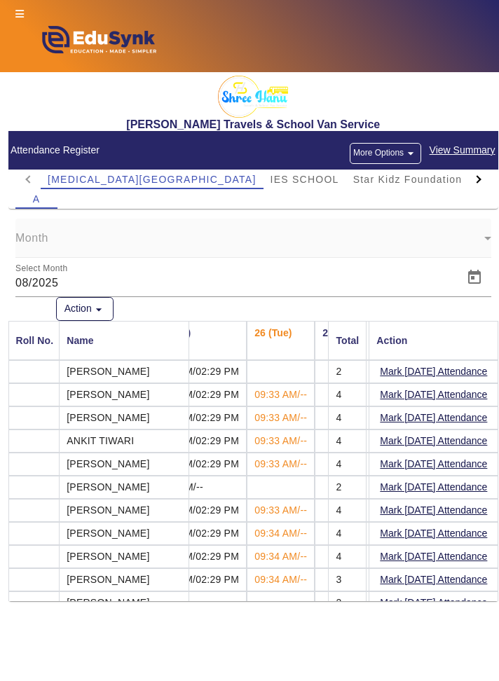
click at [401, 153] on button "More Options arrow_drop_down" at bounding box center [385, 153] width 71 height 21
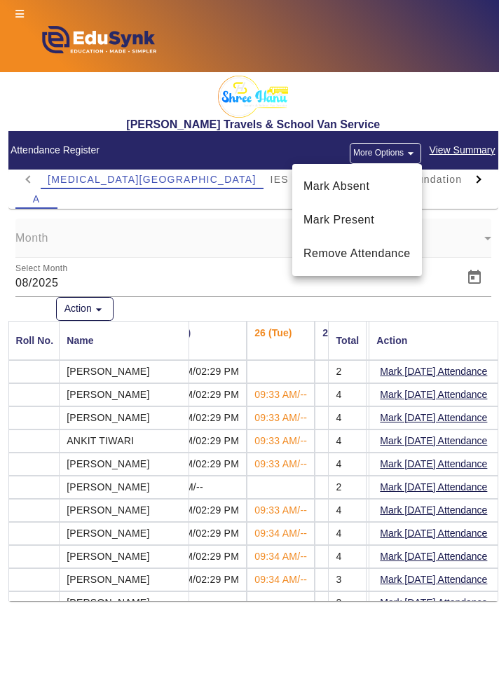
click at [455, 179] on div at bounding box center [249, 340] width 499 height 681
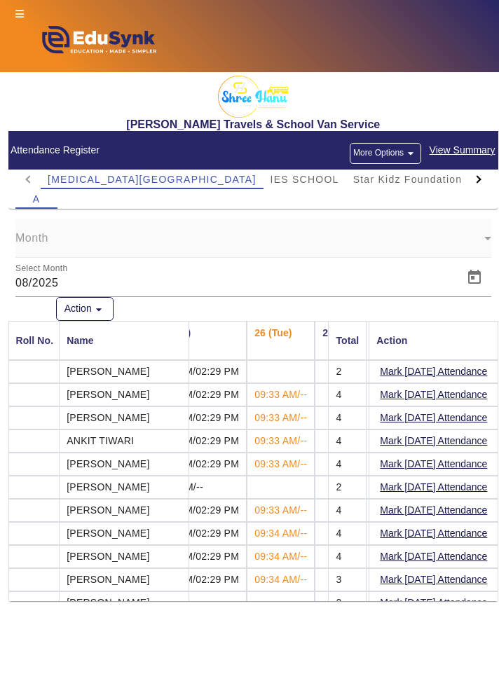
click at [486, 179] on div at bounding box center [478, 180] width 25 height 20
click at [477, 181] on div at bounding box center [477, 179] width 8 height 8
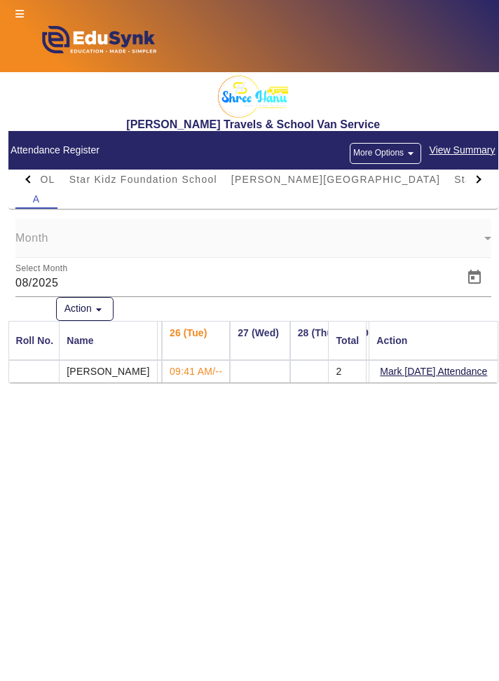
click at [401, 157] on button "More Options arrow_drop_down" at bounding box center [385, 153] width 71 height 21
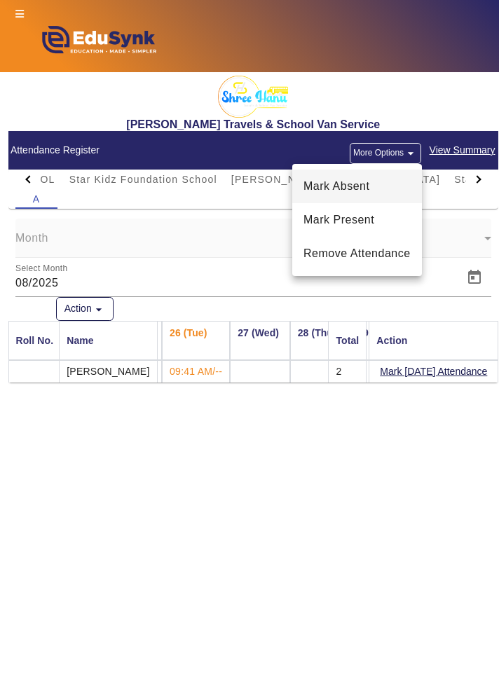
click at [377, 185] on span "Mark Absent" at bounding box center [356, 186] width 107 height 17
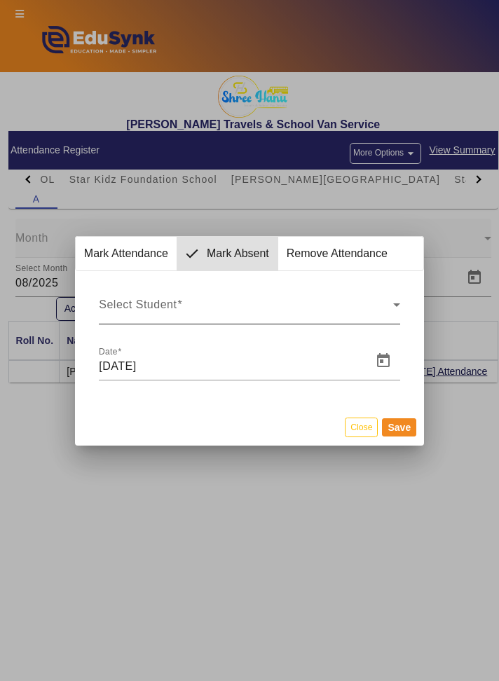
click at [382, 310] on span "Select Student" at bounding box center [246, 310] width 294 height 17
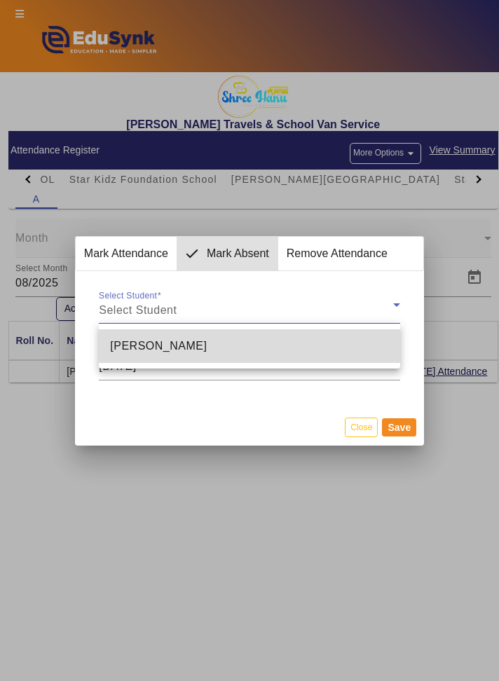
click at [366, 349] on mat-option "[PERSON_NAME]" at bounding box center [249, 346] width 301 height 34
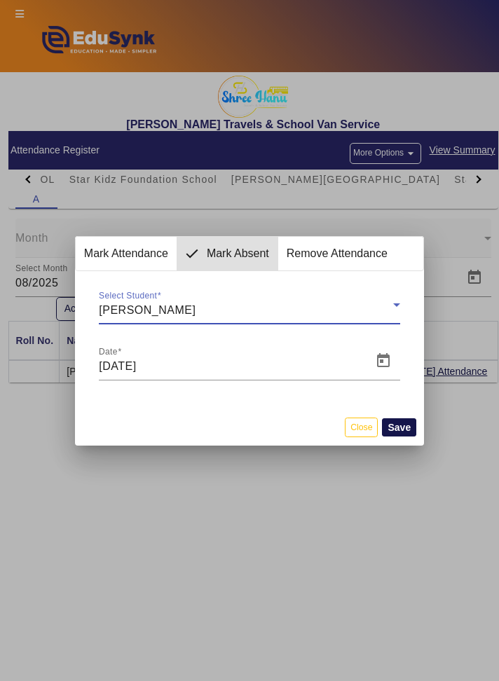
click at [408, 430] on button "Save" at bounding box center [399, 427] width 34 height 18
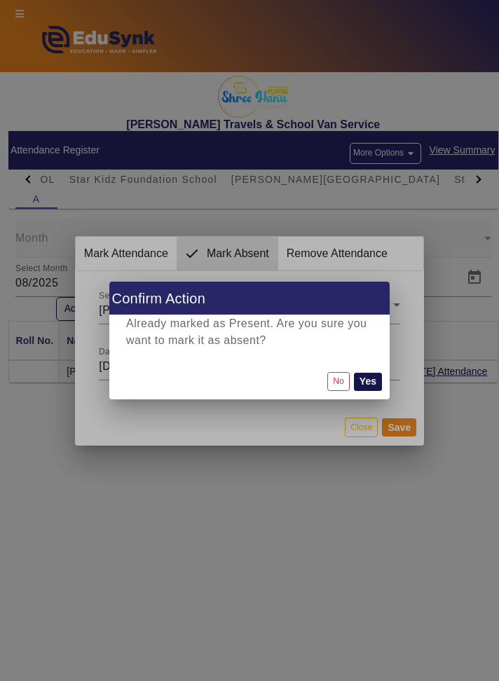
click at [373, 383] on button "Yes" at bounding box center [368, 382] width 28 height 18
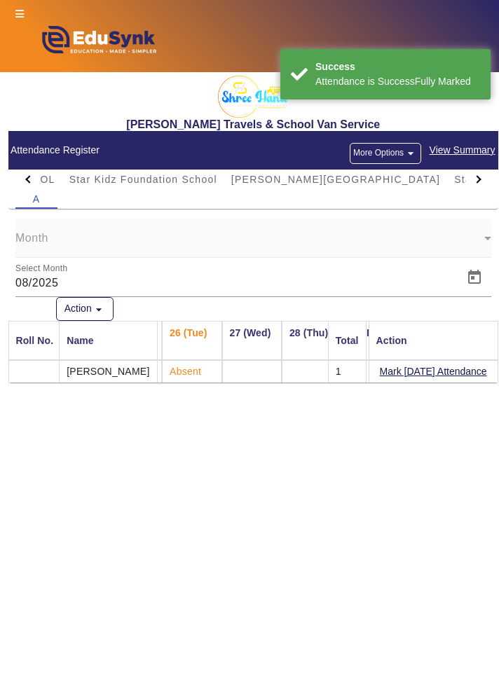
click at [482, 180] on div at bounding box center [478, 180] width 25 height 20
click at [482, 179] on div at bounding box center [478, 180] width 25 height 20
click at [480, 177] on div at bounding box center [478, 180] width 25 height 20
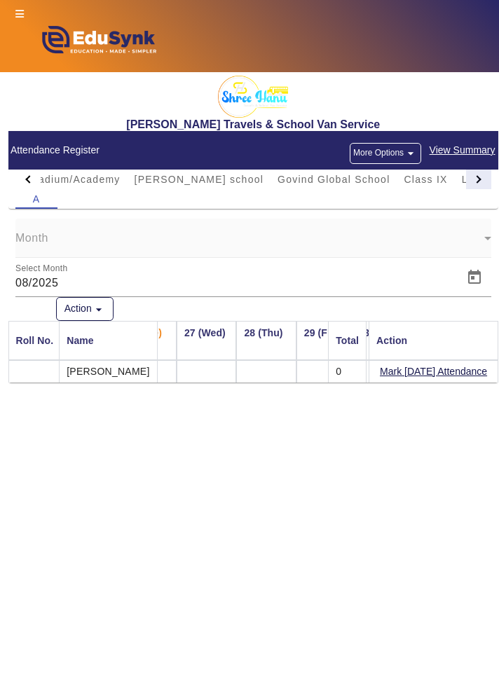
click at [478, 186] on div at bounding box center [478, 180] width 25 height 20
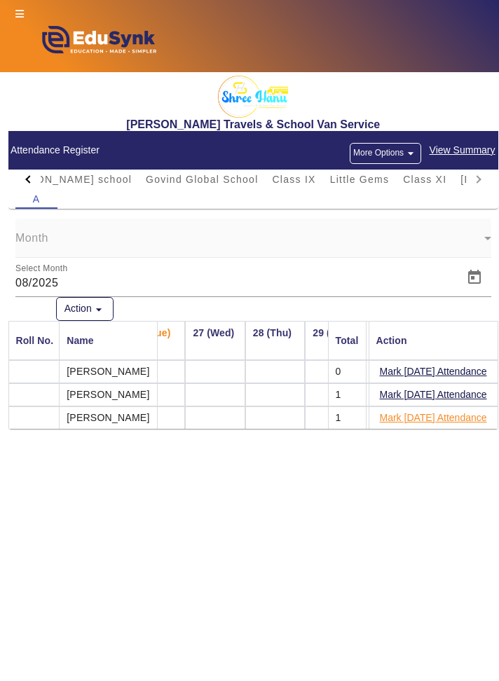
click at [460, 420] on button "Mark [DATE] Attendance" at bounding box center [433, 418] width 110 height 18
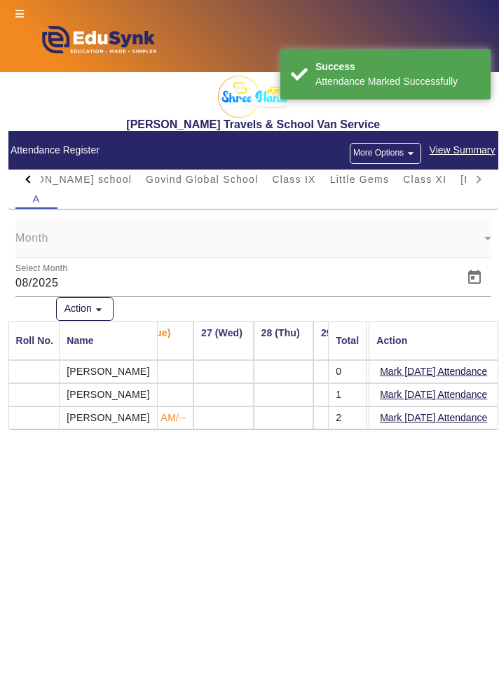
click at [391, 157] on button "More Options arrow_drop_down" at bounding box center [385, 153] width 71 height 21
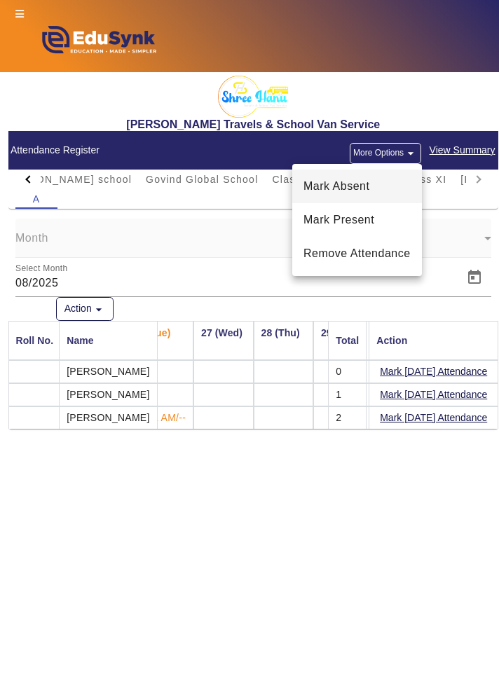
click at [405, 190] on span "Mark Absent" at bounding box center [356, 186] width 107 height 17
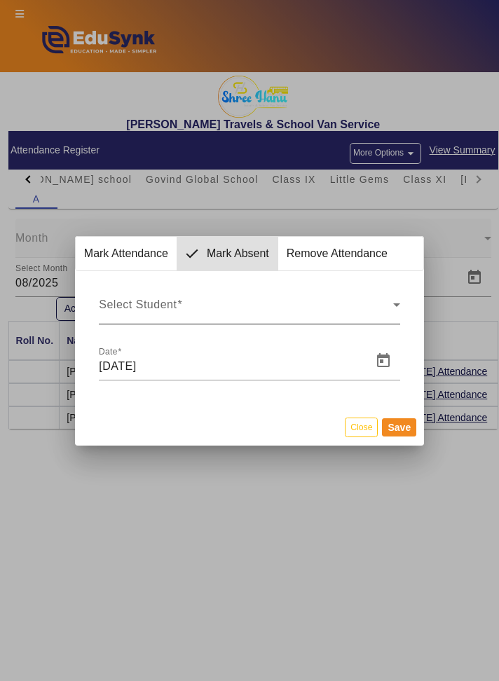
click at [371, 314] on span "Select Student" at bounding box center [246, 310] width 294 height 17
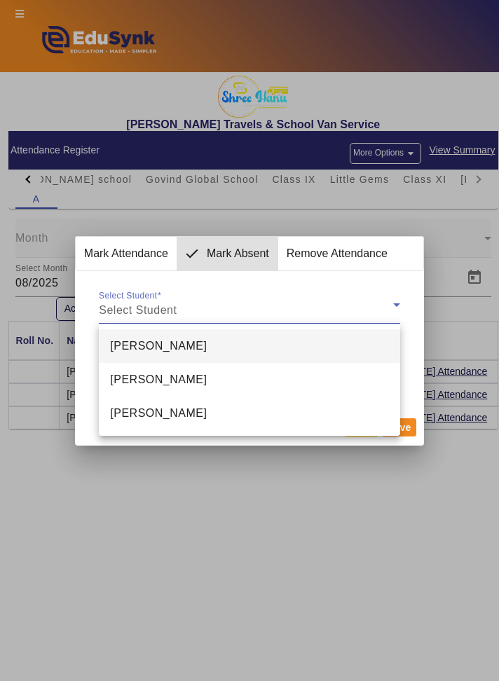
click at [379, 346] on mat-option "[PERSON_NAME]" at bounding box center [249, 346] width 301 height 34
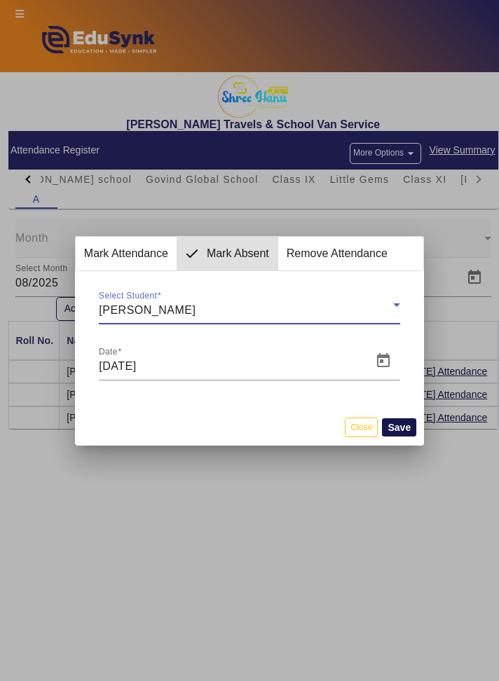
click at [406, 427] on button "Save" at bounding box center [399, 427] width 34 height 18
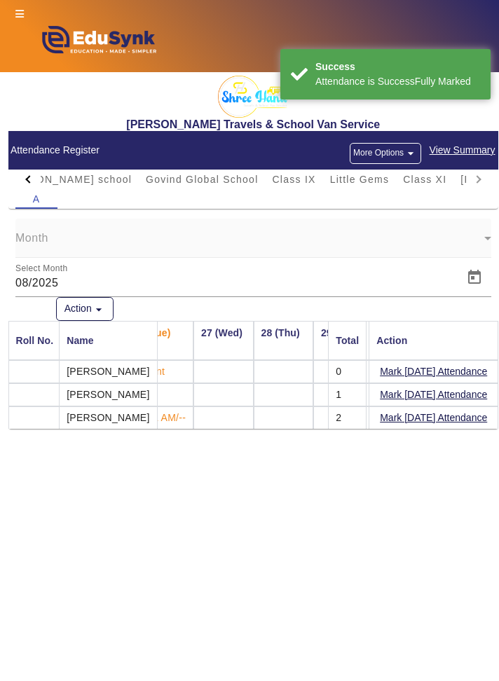
click at [402, 153] on button "More Options arrow_drop_down" at bounding box center [385, 153] width 71 height 21
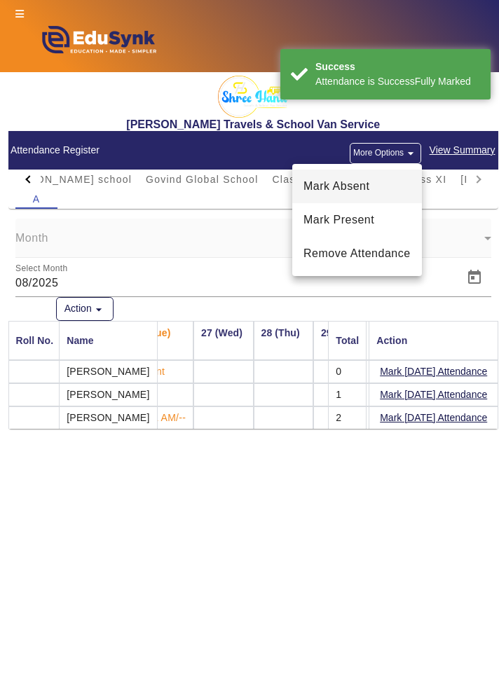
click at [399, 190] on span "Mark Absent" at bounding box center [356, 186] width 107 height 17
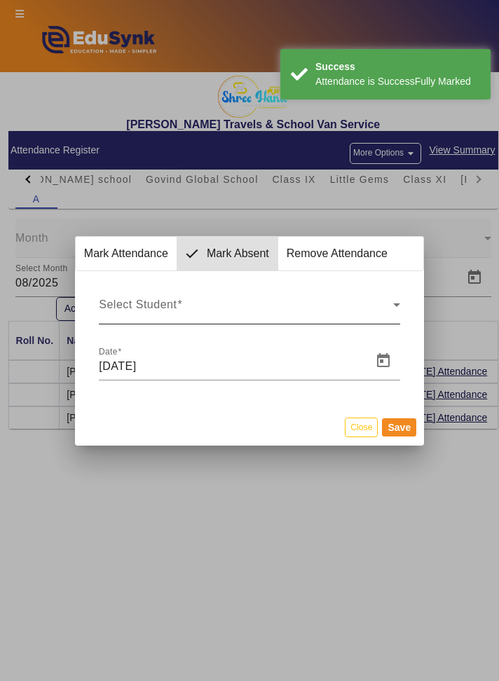
click at [390, 308] on icon at bounding box center [396, 304] width 17 height 17
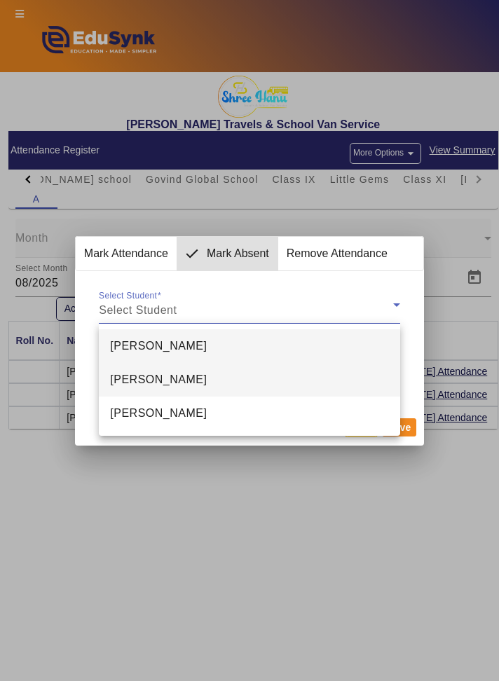
click at [353, 381] on mat-option "[PERSON_NAME]" at bounding box center [249, 380] width 301 height 34
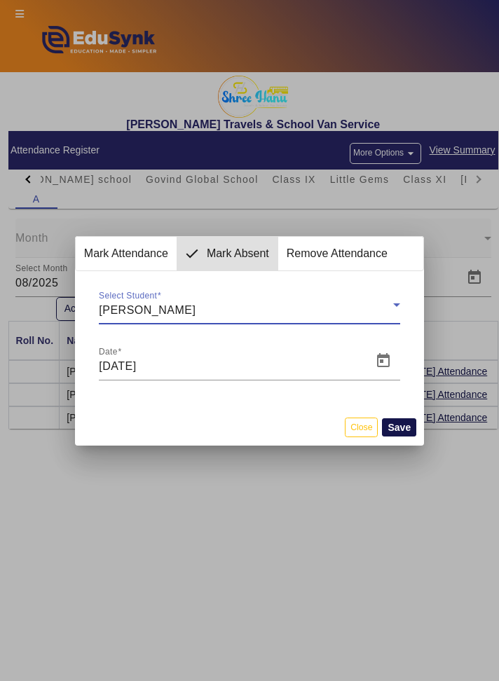
click at [408, 430] on button "Save" at bounding box center [399, 427] width 34 height 18
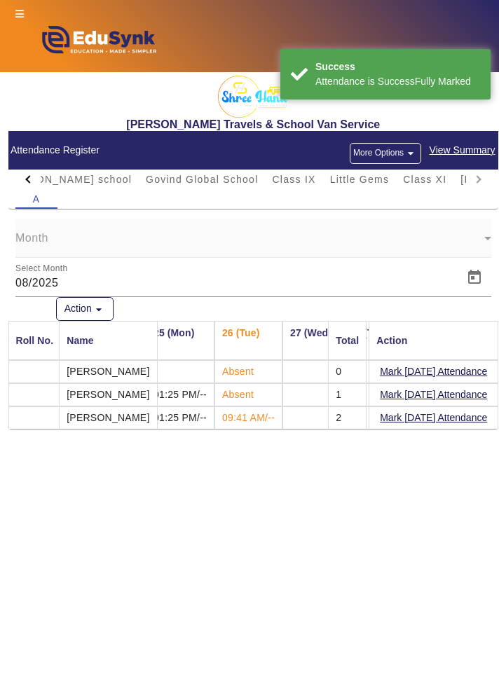
scroll to position [0, 1450]
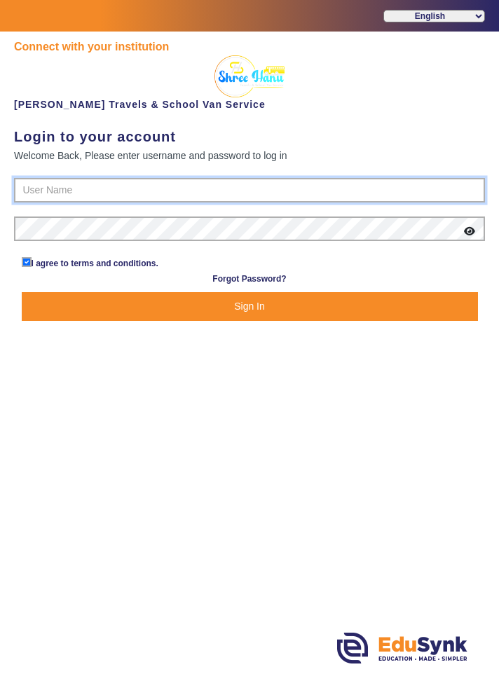
click at [408, 191] on input "text" at bounding box center [249, 190] width 471 height 25
type input "9713429926"
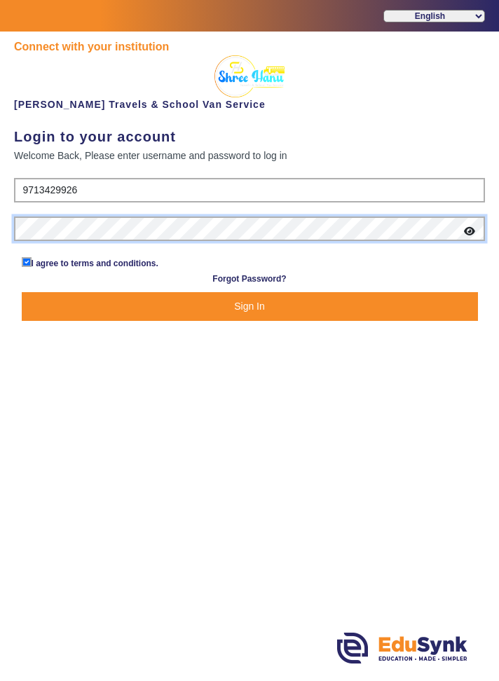
click at [22, 292] on button "Sign In" at bounding box center [250, 306] width 456 height 29
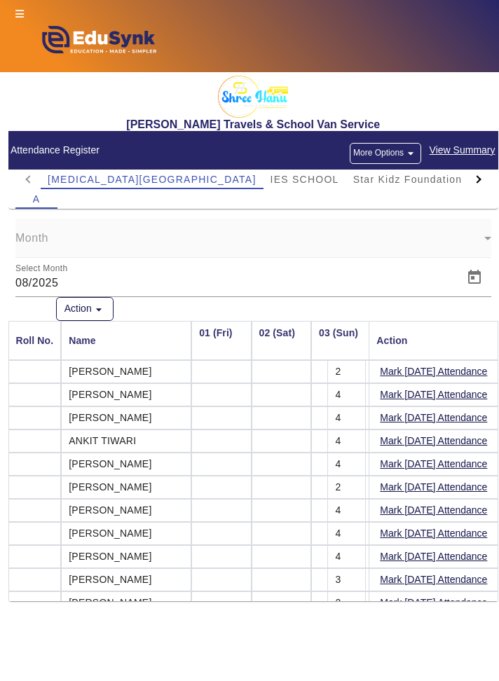
scroll to position [0, 1539]
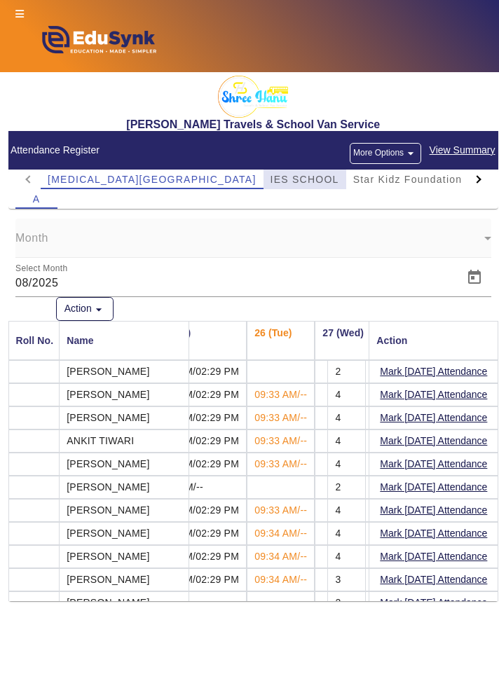
click at [270, 184] on span "IES SCHOOL" at bounding box center [304, 179] width 69 height 10
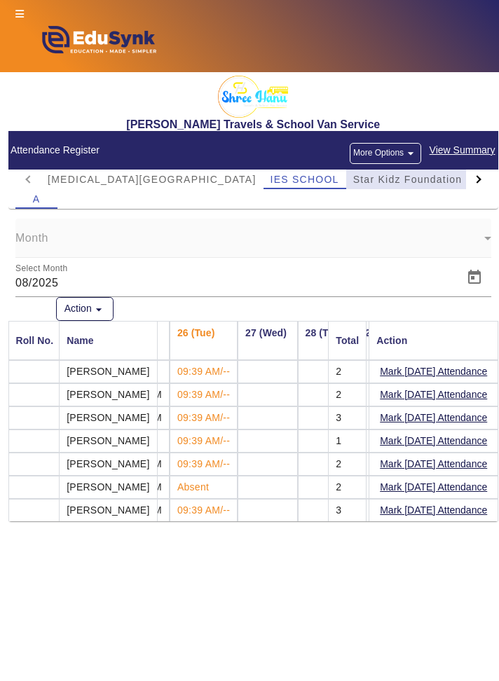
click at [353, 186] on span "Star Kidz Foundation School" at bounding box center [427, 180] width 148 height 20
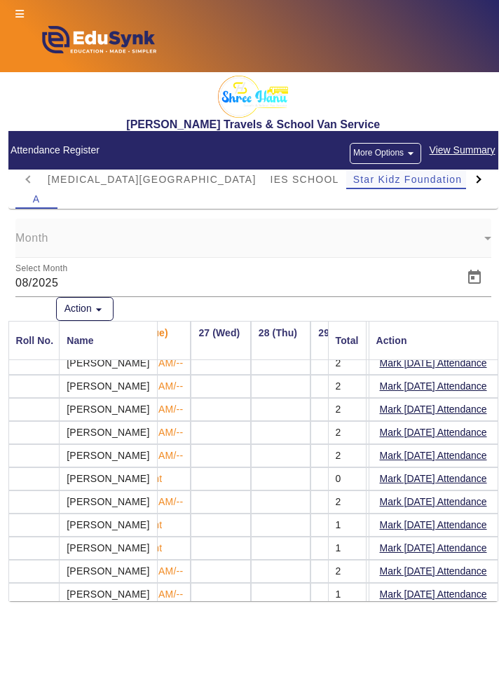
scroll to position [55, 1586]
